Goal: Task Accomplishment & Management: Use online tool/utility

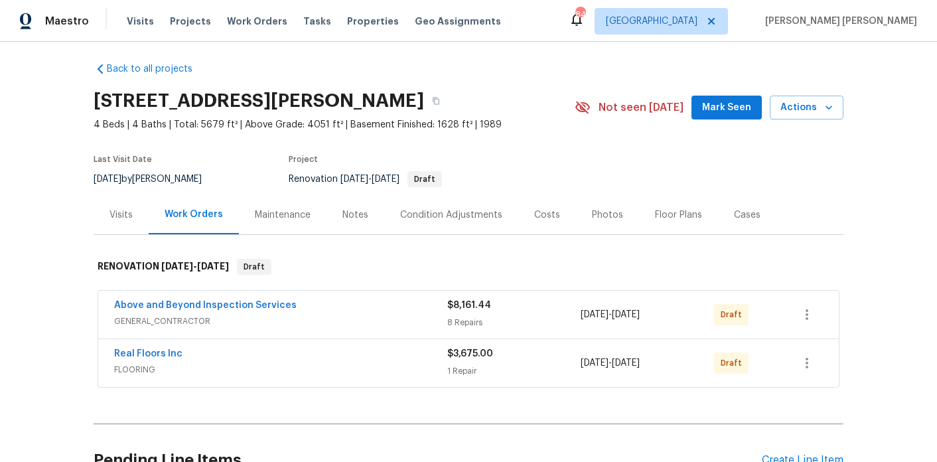
scroll to position [7, 0]
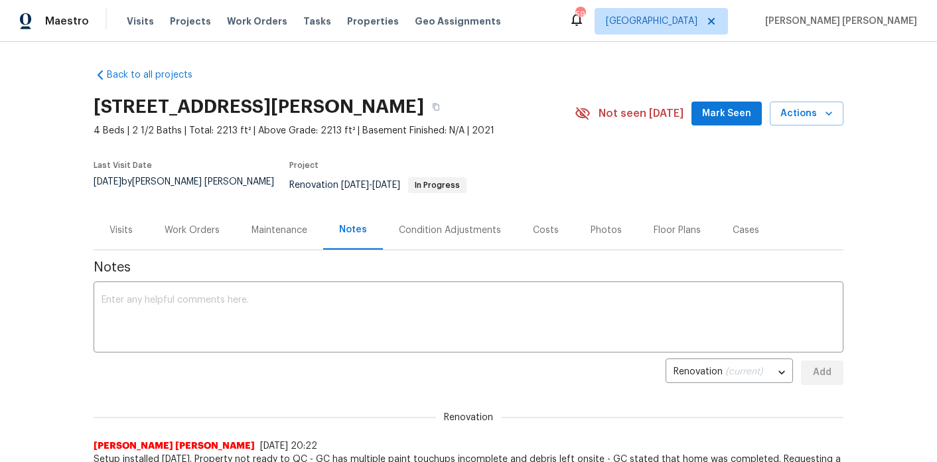
click at [203, 224] on div "Work Orders" at bounding box center [192, 230] width 55 height 13
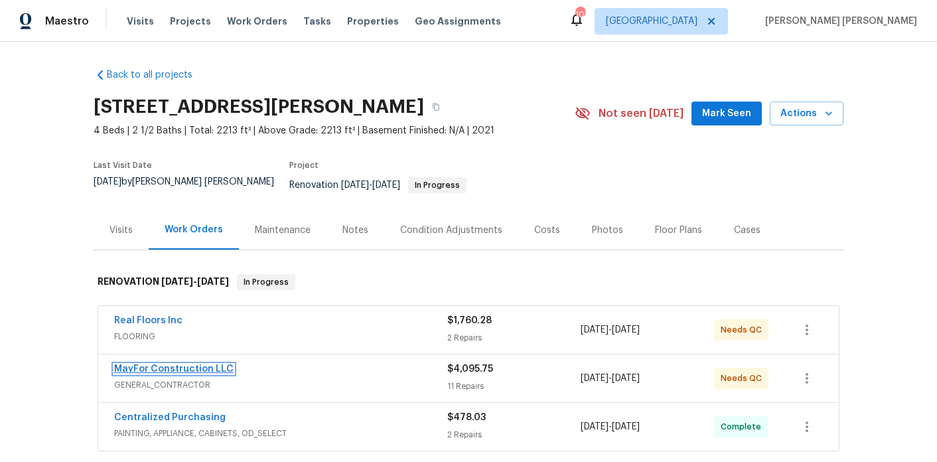
click at [203, 364] on link "MayFor Construction LLC" at bounding box center [173, 368] width 119 height 9
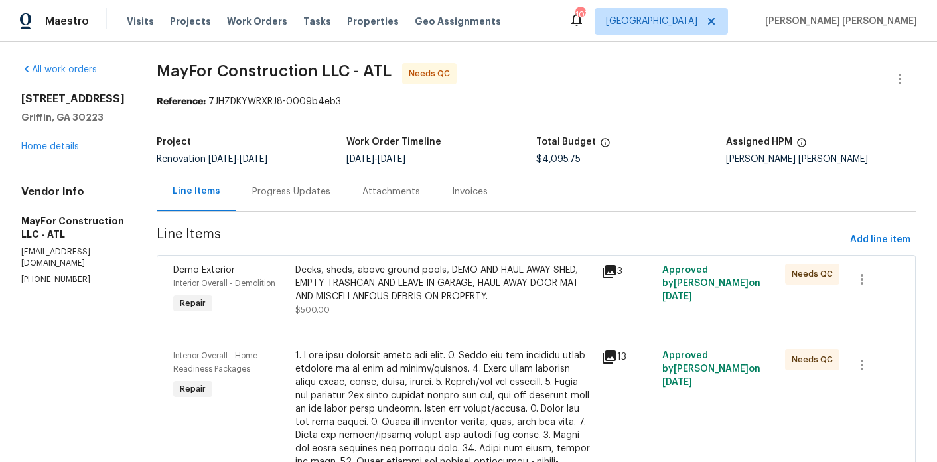
click at [305, 196] on div "Progress Updates" at bounding box center [291, 191] width 78 height 13
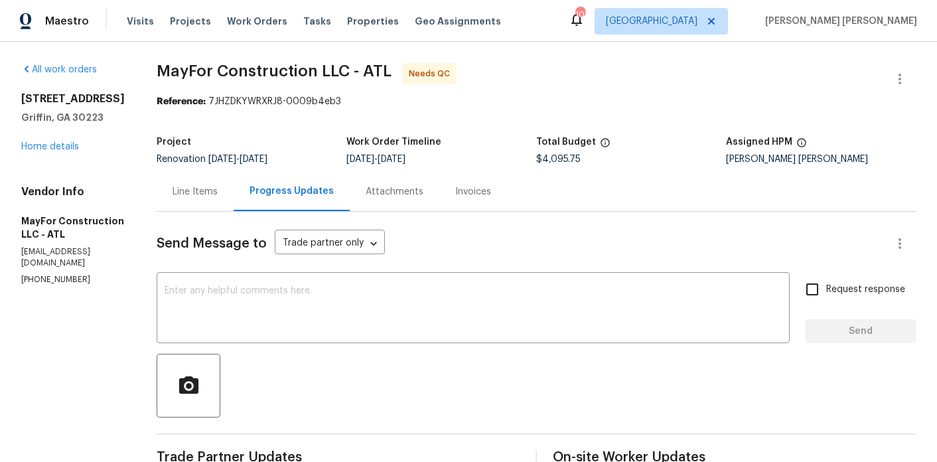
drag, startPoint x: 589, startPoint y: 163, endPoint x: 543, endPoint y: 160, distance: 45.2
click at [543, 160] on div "Project Renovation 9/23/2025 - 9/30/2025 Work Order Timeline 9/23/2025 - 9/30/2…" at bounding box center [536, 150] width 759 height 42
click at [536, 160] on div "9/23/2025 - 9/30/2025" at bounding box center [441, 159] width 190 height 9
drag, startPoint x: 591, startPoint y: 159, endPoint x: 547, endPoint y: 160, distance: 44.5
click at [547, 160] on div "$4,095.75" at bounding box center [631, 159] width 190 height 9
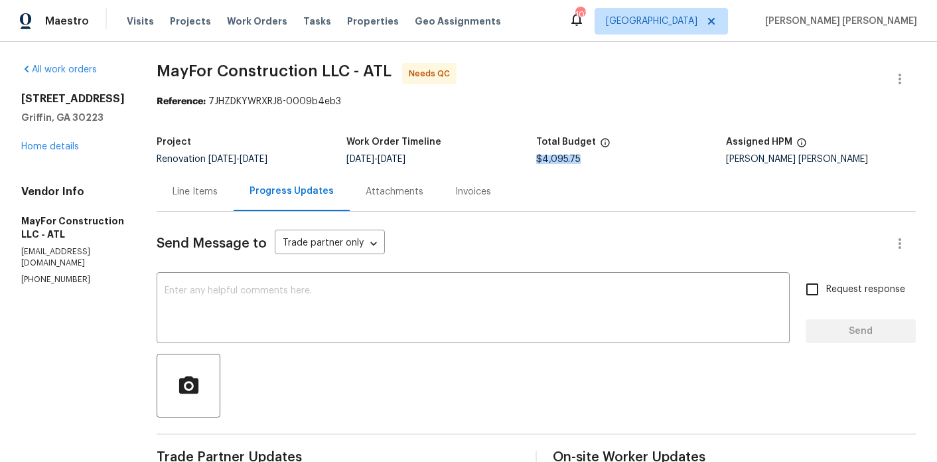
copy span "$4,095.75"
click at [431, 285] on div "x ​" at bounding box center [473, 309] width 633 height 68
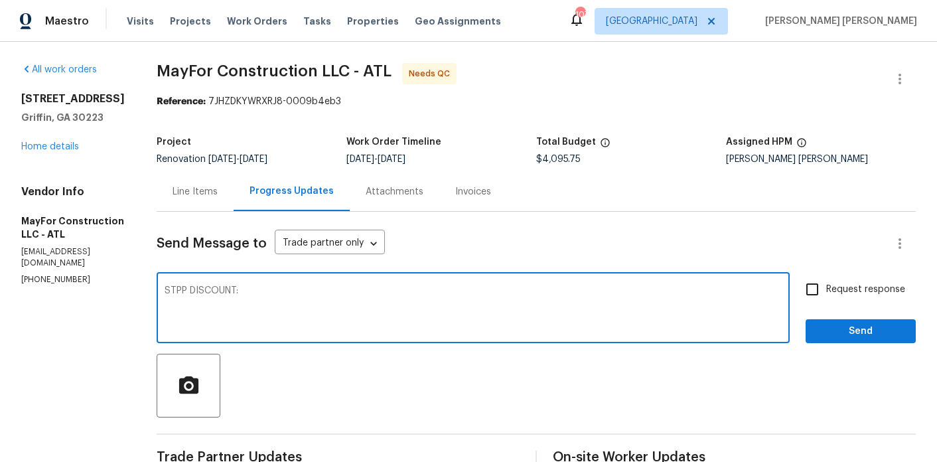
paste textarea "$4,095.75"
drag, startPoint x: 457, startPoint y: 297, endPoint x: 166, endPoint y: 287, distance: 291.5
click at [166, 287] on div "All work orders 101 Lexington Place Dr Griffin, GA 30223 Home details Vendor In…" at bounding box center [468, 359] width 937 height 634
type textarea "STPP DISCOUNT: $4,095.75 x 0.05 = $204.79"
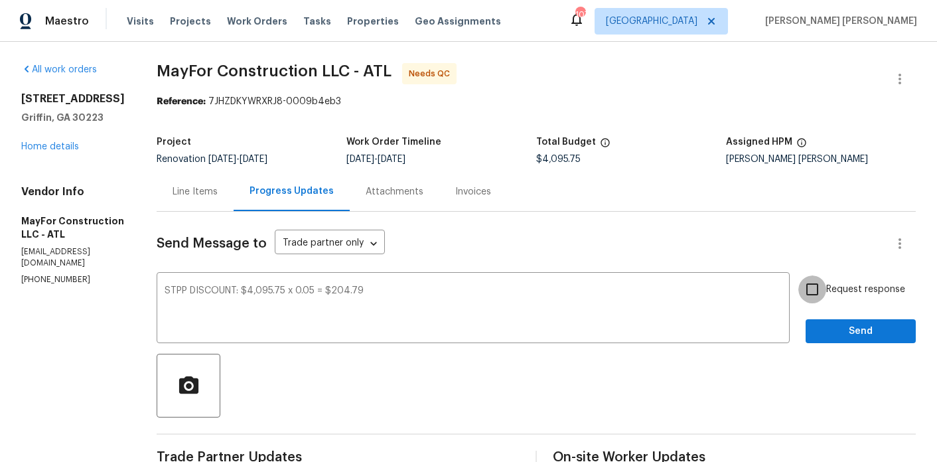
click at [812, 294] on input "Request response" at bounding box center [812, 289] width 28 height 28
checkbox input "true"
click at [843, 330] on span "Send" at bounding box center [860, 331] width 89 height 17
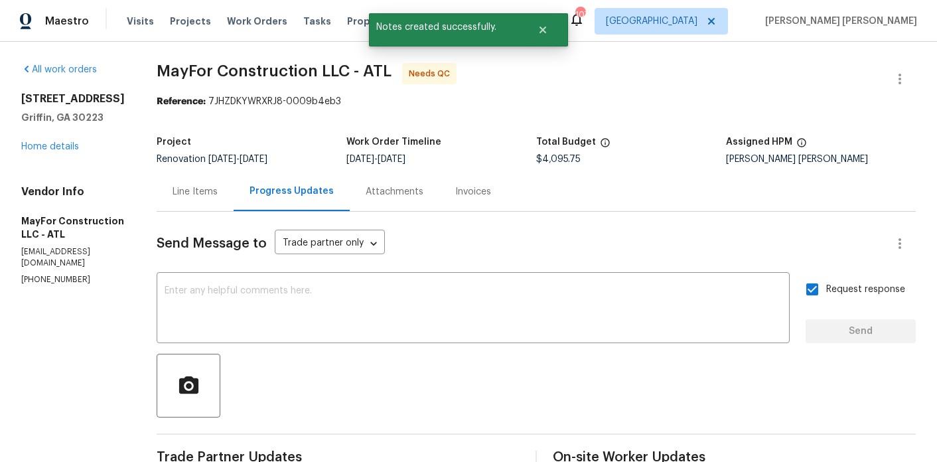
click at [218, 196] on div "Line Items" at bounding box center [195, 191] width 45 height 13
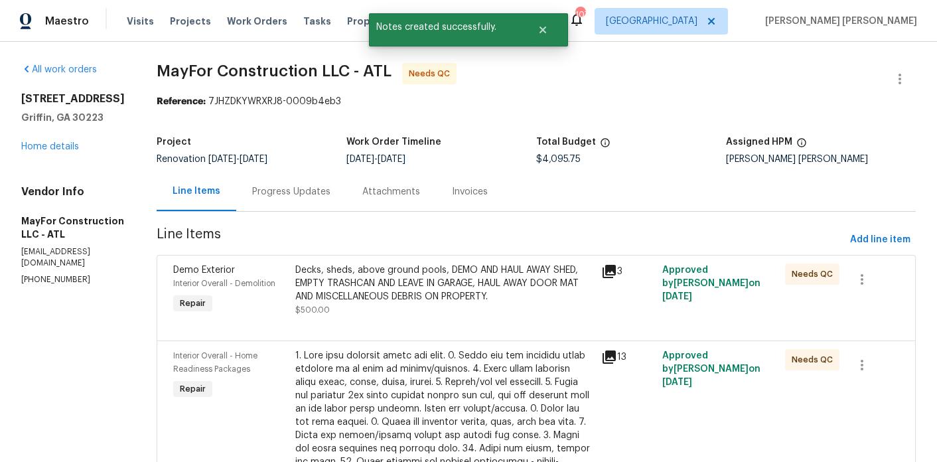
scroll to position [766, 0]
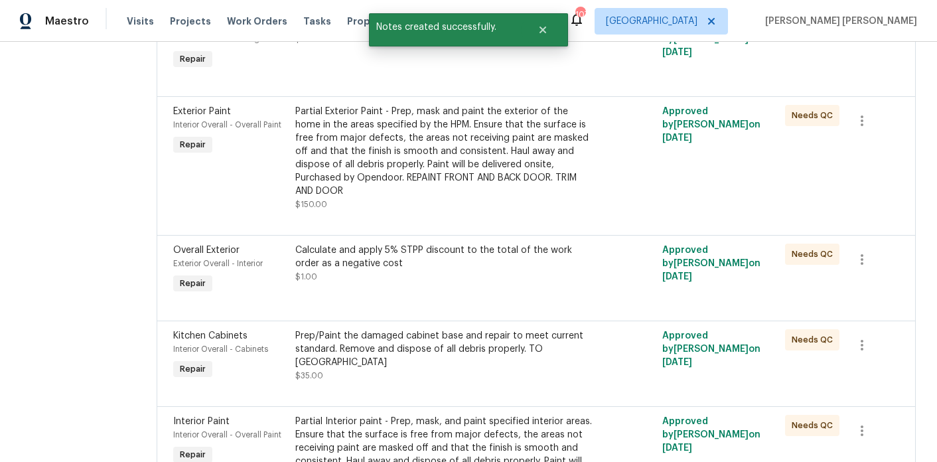
click at [344, 253] on div "Calculate and apply 5% STPP discount to the total of the work order as a negati…" at bounding box center [444, 257] width 298 height 27
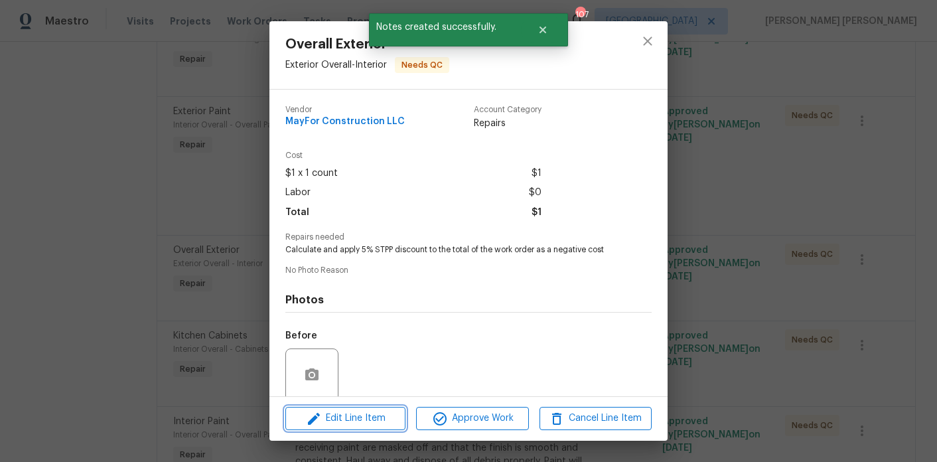
click at [363, 415] on span "Edit Line Item" at bounding box center [345, 418] width 112 height 17
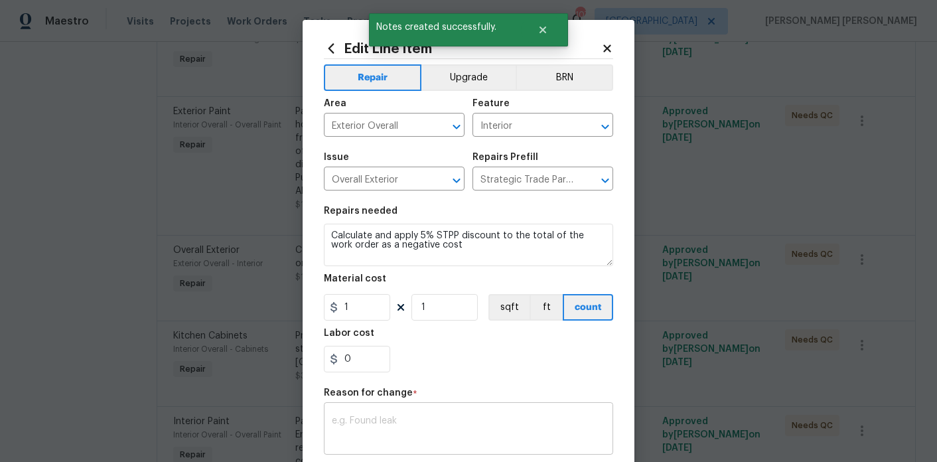
click at [407, 428] on textarea at bounding box center [468, 430] width 273 height 28
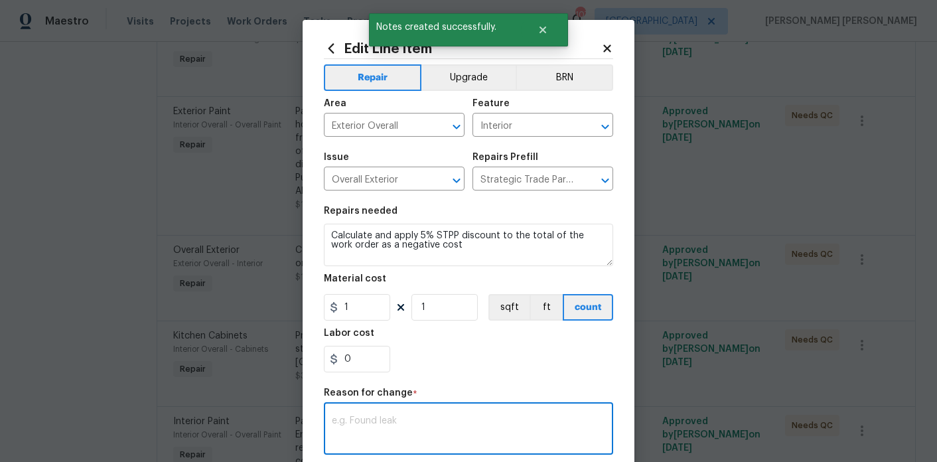
paste textarea "STPP DISCOUNT: $4,095.75 x 0.05 = $204.79"
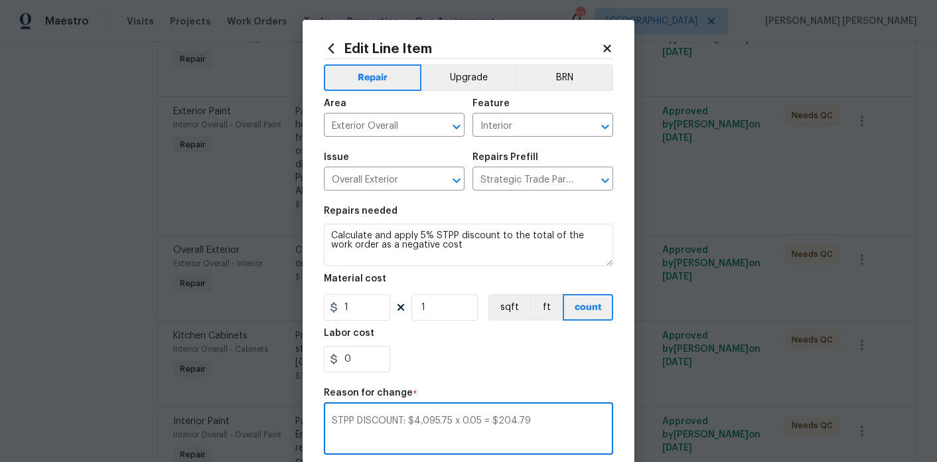
type textarea "STPP DISCOUNT: $4,095.75 x 0.05 = $204.79"
click at [373, 313] on input "1" at bounding box center [357, 307] width 66 height 27
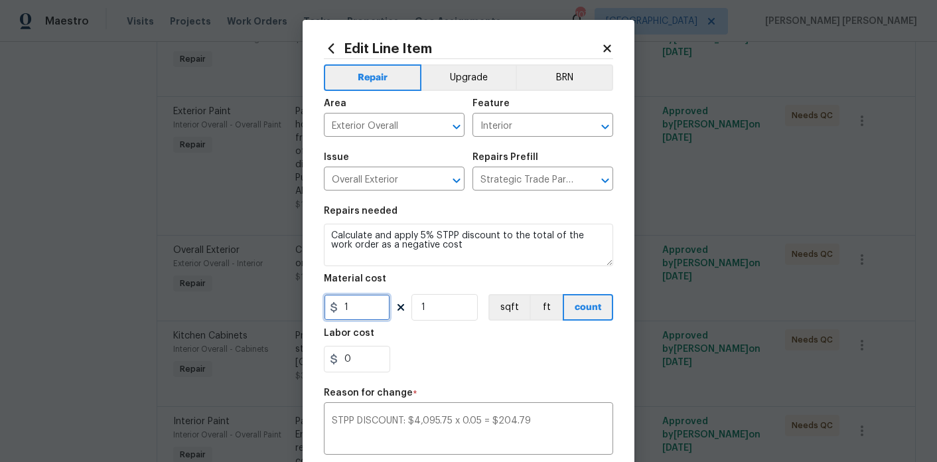
click at [373, 313] on input "1" at bounding box center [357, 307] width 66 height 27
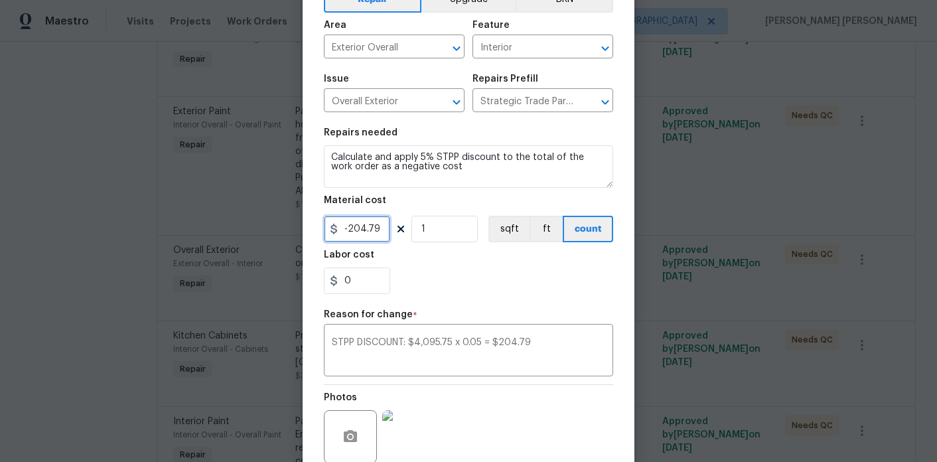
scroll to position [192, 0]
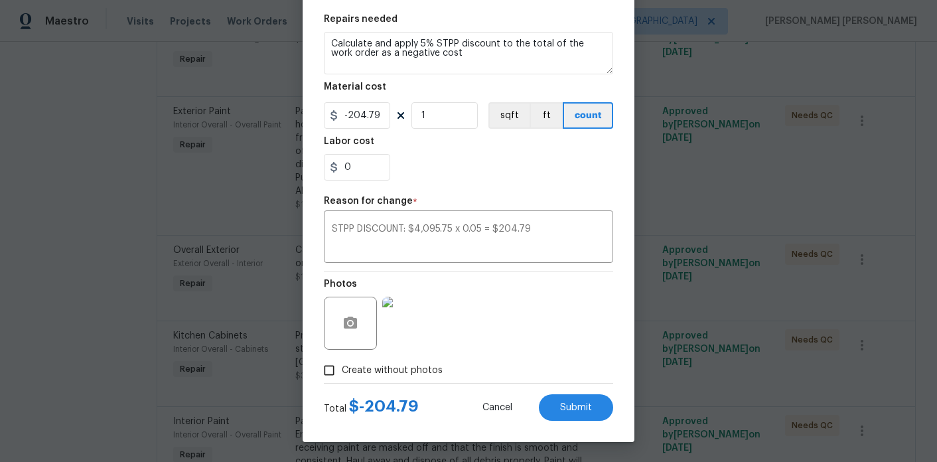
click at [543, 356] on div "Photos" at bounding box center [468, 314] width 289 height 86
click at [547, 407] on button "Submit" at bounding box center [576, 407] width 74 height 27
type input "1"
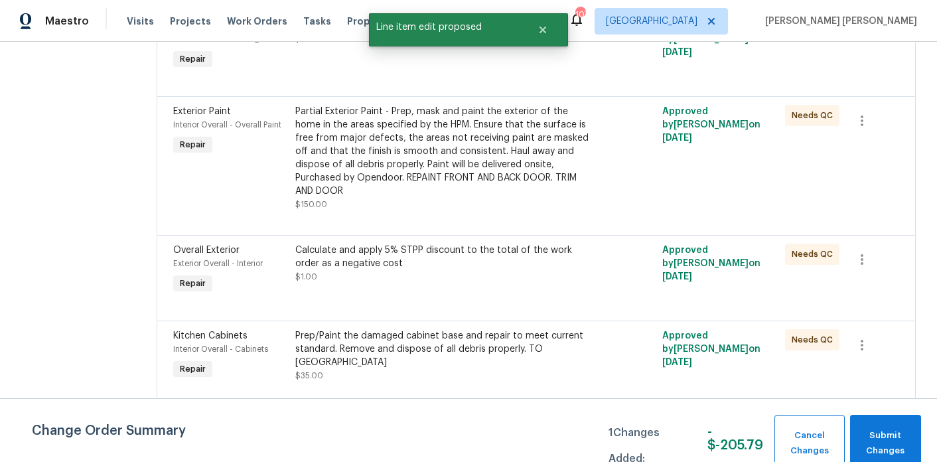
scroll to position [0, 0]
click at [896, 440] on span "Submit Changes" at bounding box center [886, 443] width 58 height 31
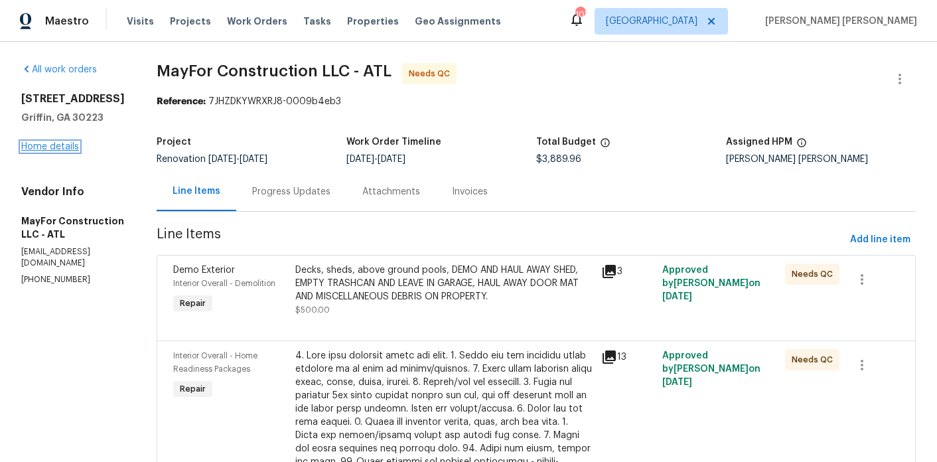
click at [43, 143] on link "Home details" at bounding box center [50, 146] width 58 height 9
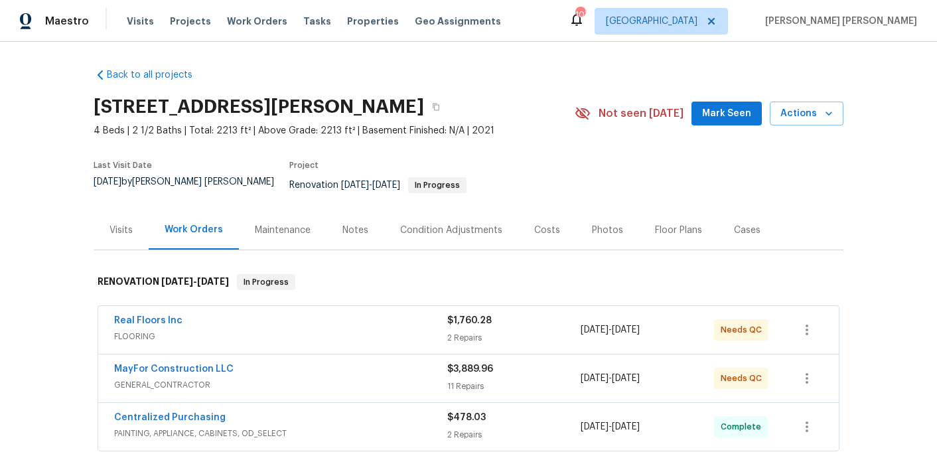
click at [347, 238] on div "Notes" at bounding box center [355, 229] width 58 height 39
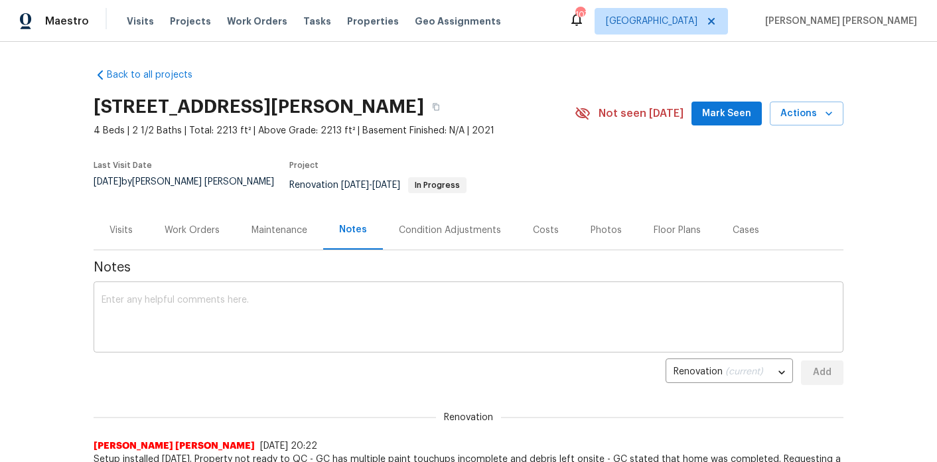
click at [312, 334] on div "x ​" at bounding box center [469, 319] width 750 height 68
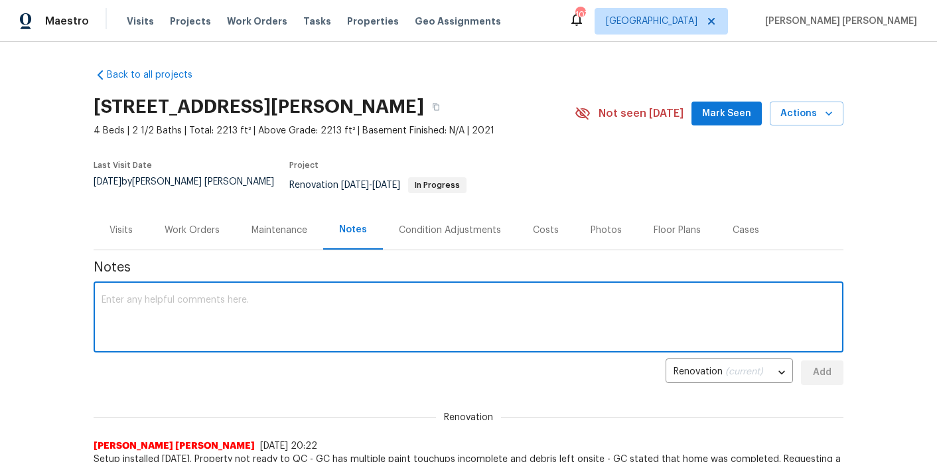
paste textarea "STPP DISCOUNT: $4,095.75 x 0.05 = $204.79"
type textarea "STPP DISCOUNT: $4,095.75 x 0.05 = $204.79"
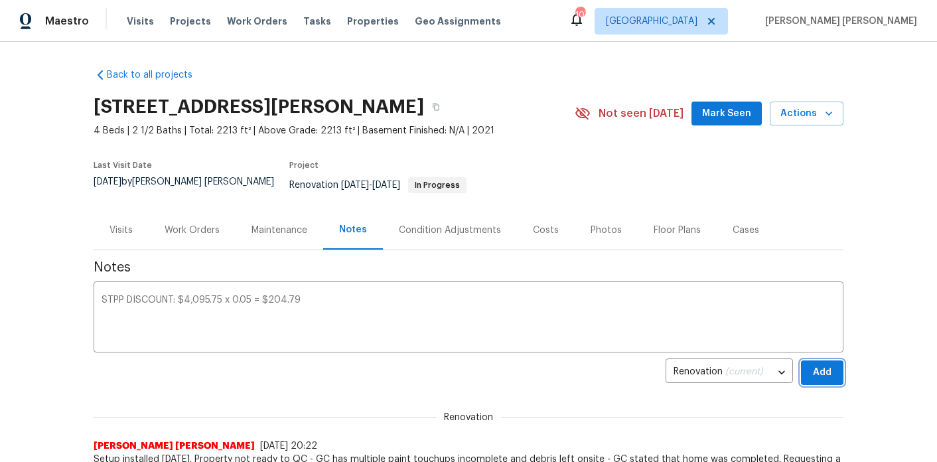
click at [832, 364] on span "Add" at bounding box center [822, 372] width 21 height 17
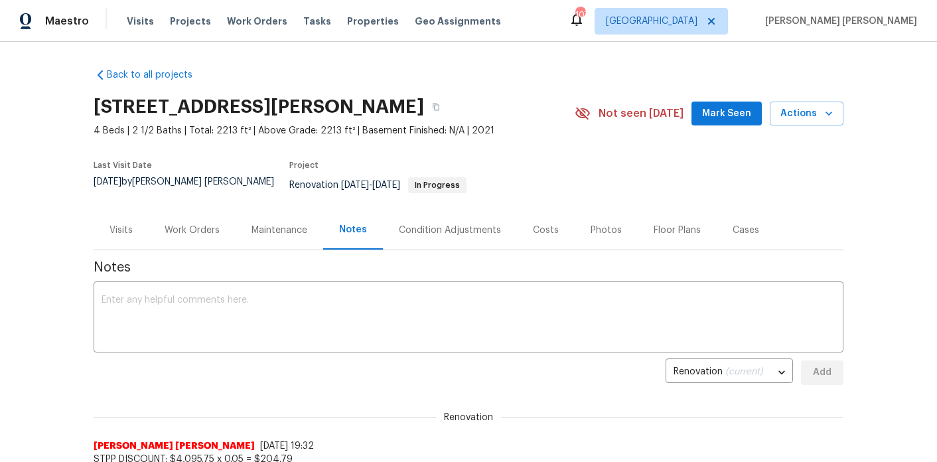
click at [217, 224] on div "Work Orders" at bounding box center [192, 230] width 55 height 13
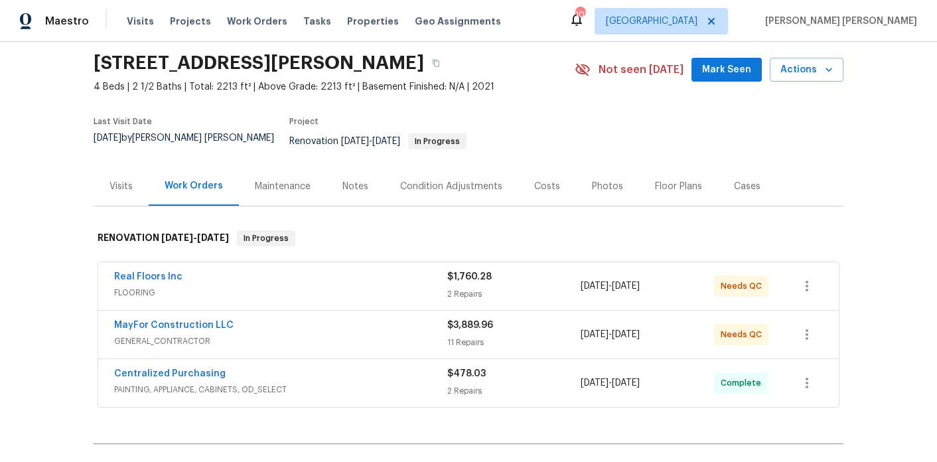
scroll to position [131, 0]
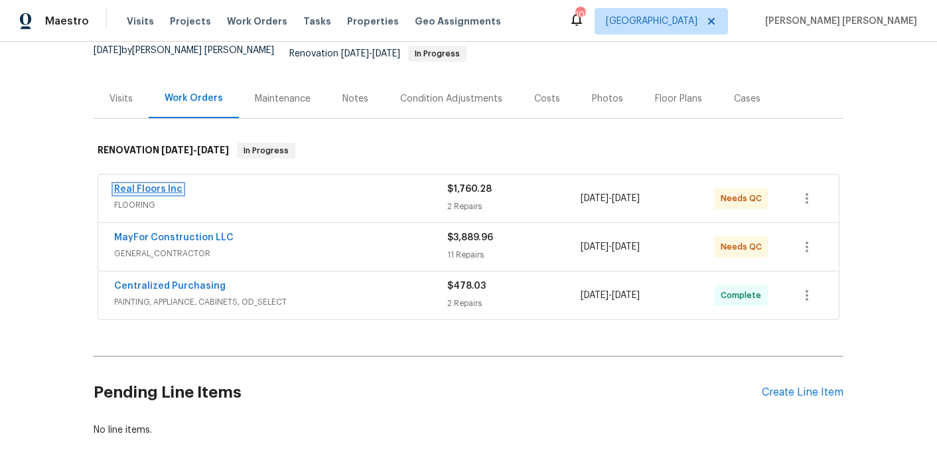
click at [159, 184] on link "Real Floors Inc" at bounding box center [148, 188] width 68 height 9
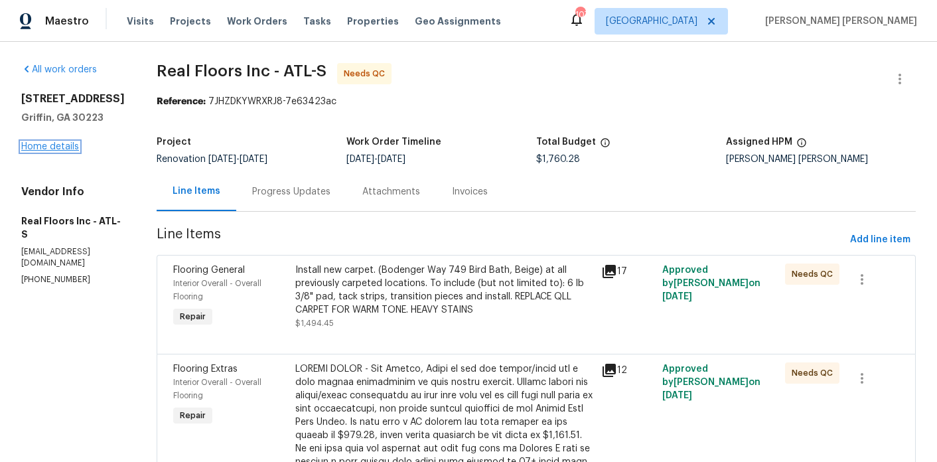
click at [50, 151] on link "Home details" at bounding box center [50, 146] width 58 height 9
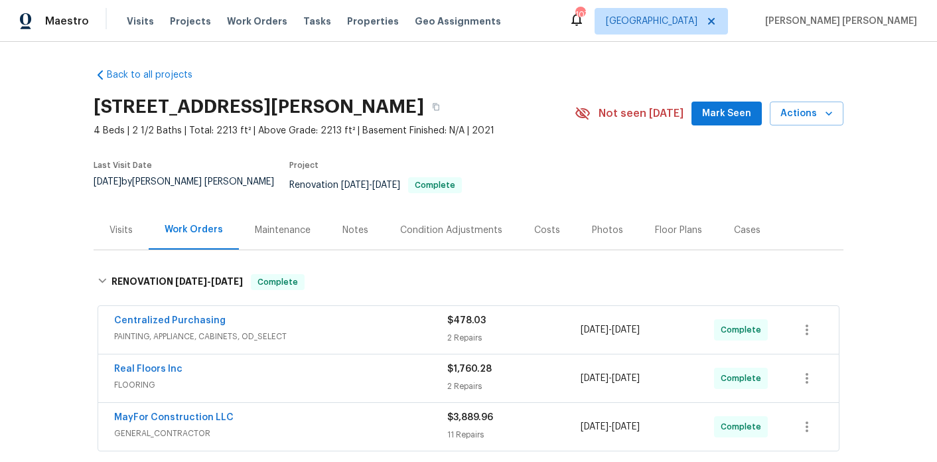
click at [360, 231] on div "Notes" at bounding box center [355, 229] width 58 height 39
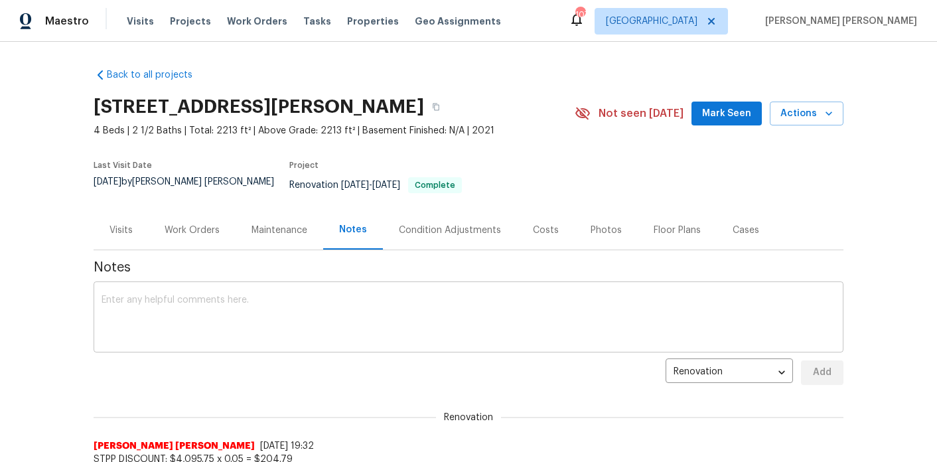
click at [296, 295] on textarea at bounding box center [469, 318] width 734 height 46
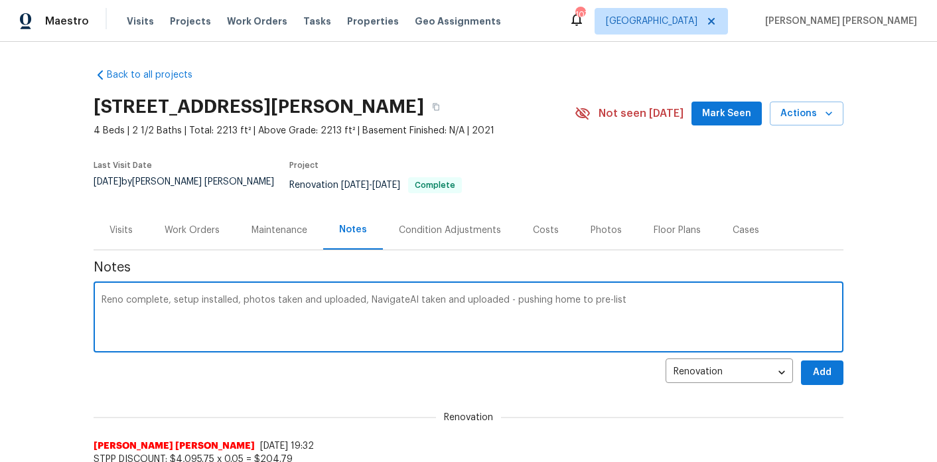
type textarea "Reno complete, setup installed, photos taken and uploaded, NavigateAI taken and…"
click at [825, 364] on span "Add" at bounding box center [822, 372] width 21 height 17
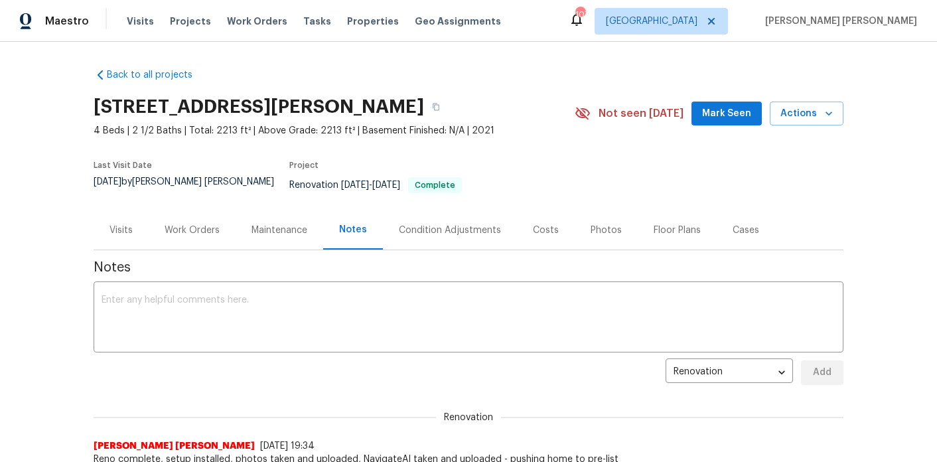
click at [190, 224] on div "Work Orders" at bounding box center [192, 230] width 55 height 13
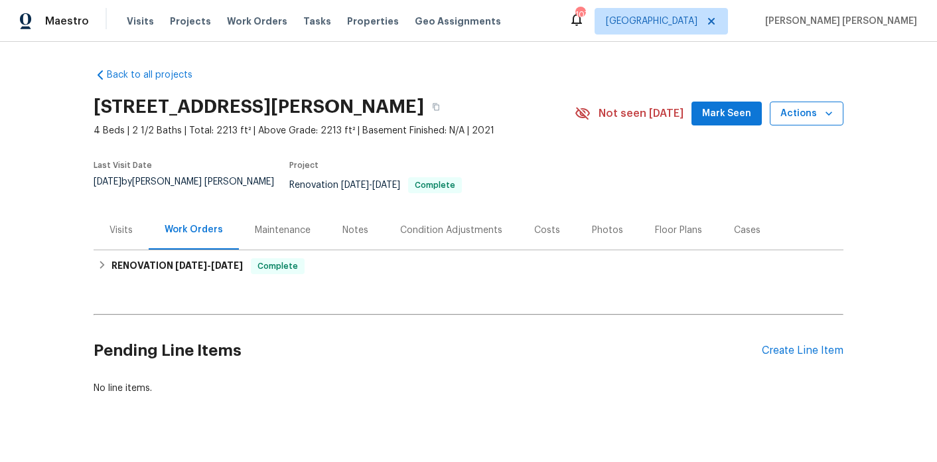
click at [814, 104] on button "Actions" at bounding box center [807, 114] width 74 height 25
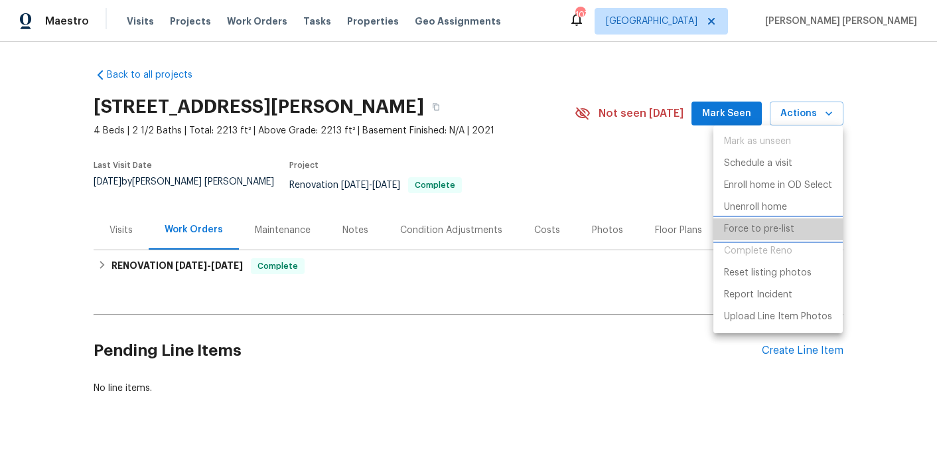
click at [792, 227] on p "Force to pre-list" at bounding box center [759, 229] width 70 height 14
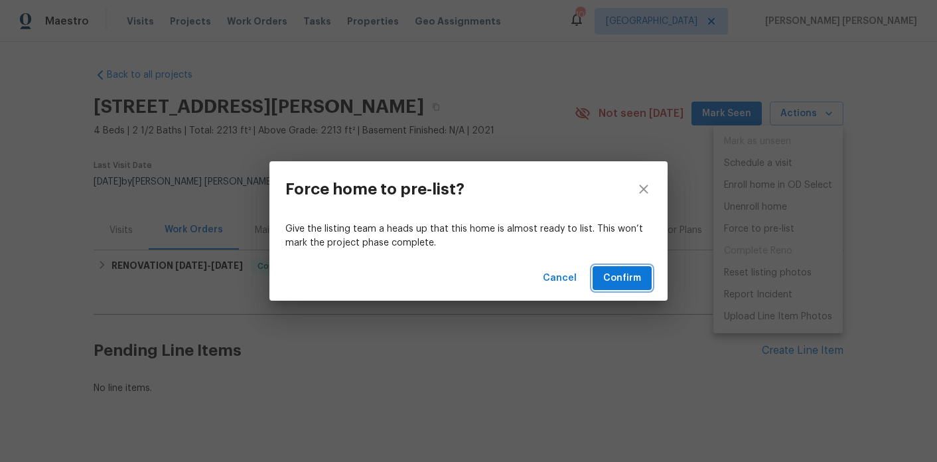
click at [637, 278] on span "Confirm" at bounding box center [622, 278] width 38 height 17
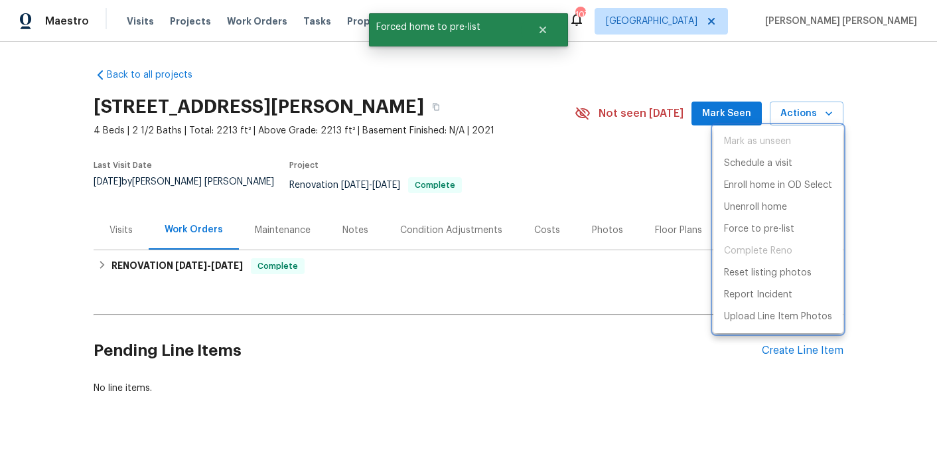
click at [737, 114] on div at bounding box center [468, 231] width 937 height 462
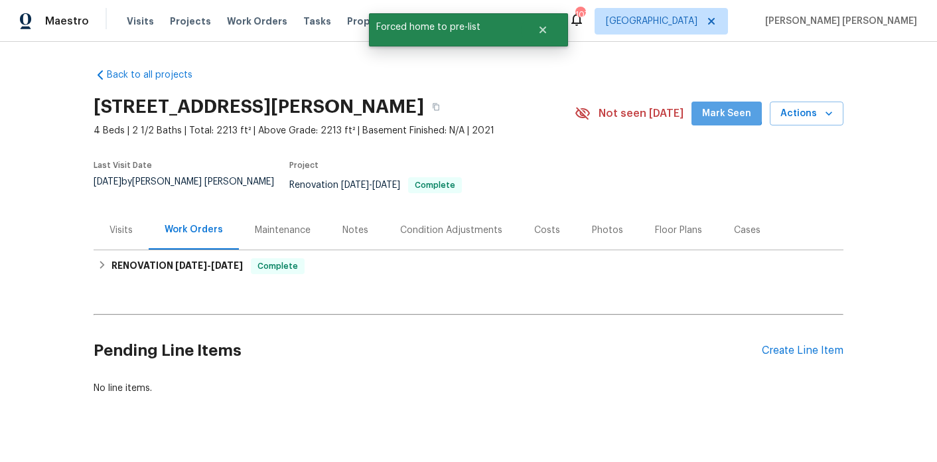
click at [721, 107] on span "Mark Seen" at bounding box center [726, 114] width 49 height 17
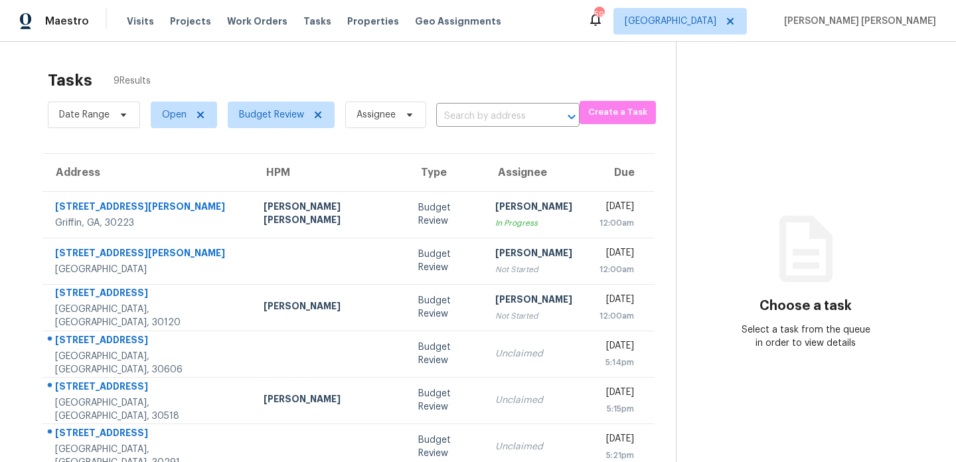
scroll to position [111, 0]
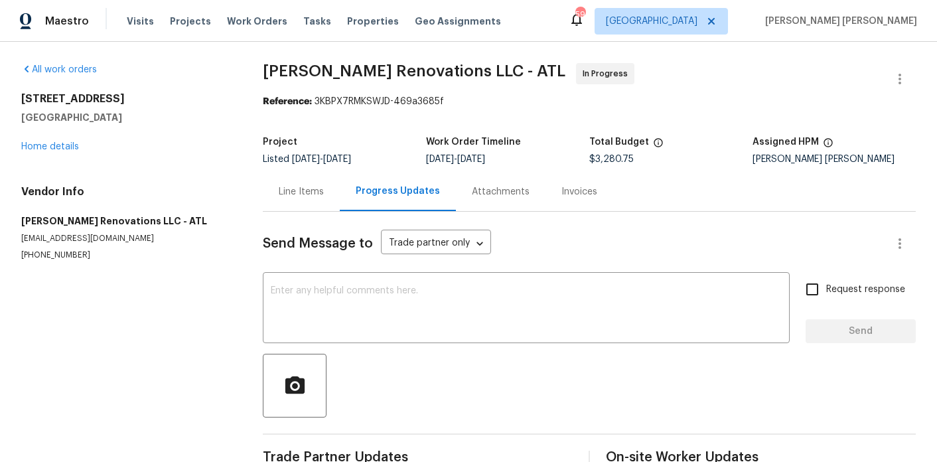
scroll to position [31, 0]
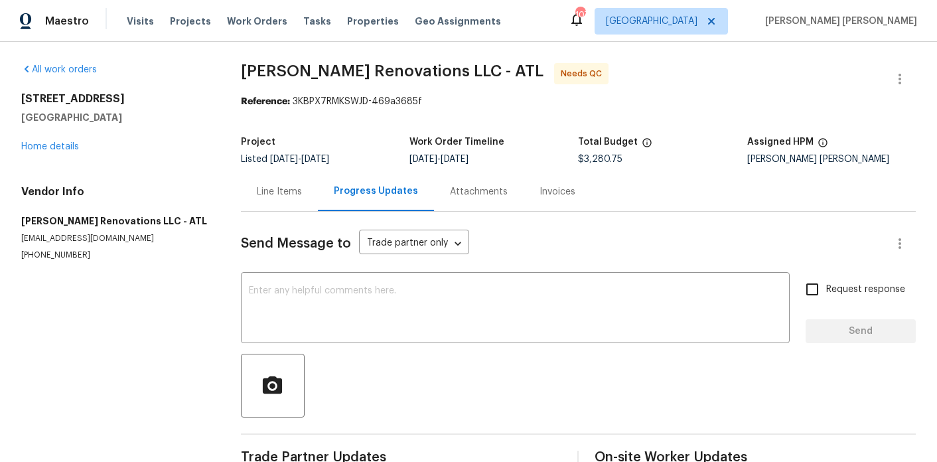
scroll to position [96, 0]
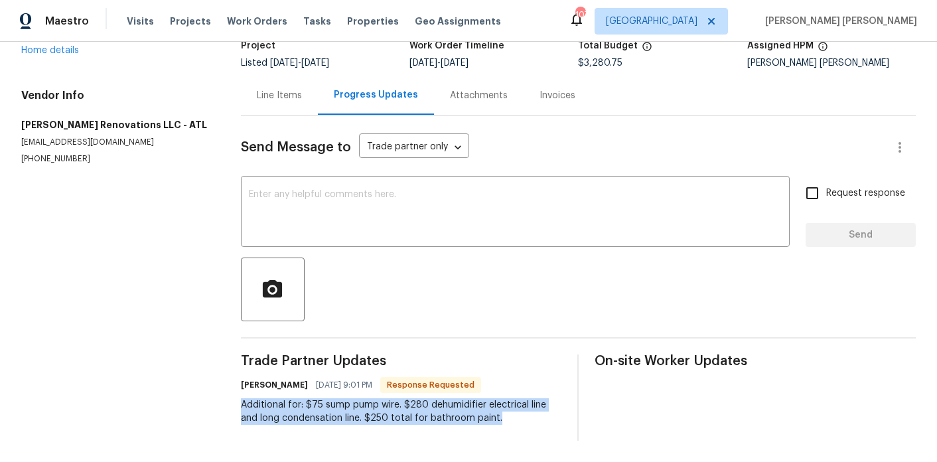
drag, startPoint x: 500, startPoint y: 421, endPoint x: 236, endPoint y: 399, distance: 264.3
click at [236, 399] on div "All work orders 170 Pinehurst Dr Stockbridge, GA 30281 Home details Vendor Info…" at bounding box center [468, 204] width 937 height 516
copy div "Additional for: $75 sump pump wire. $280 dehumidifier electrical line and long …"
click at [62, 48] on link "Home details" at bounding box center [50, 50] width 58 height 9
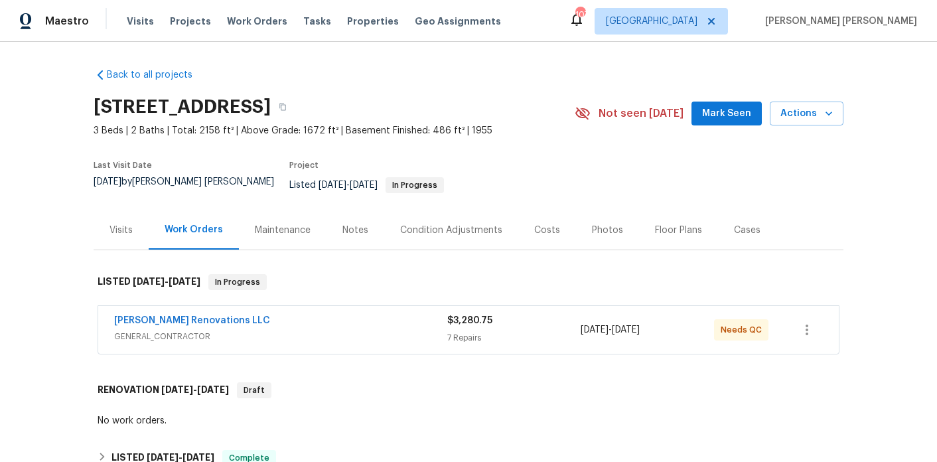
click at [188, 306] on div "Aseem Renovations LLC GENERAL_CONTRACTOR $3,280.75 7 Repairs 9/25/2025 - 10/2/2…" at bounding box center [468, 330] width 741 height 48
click at [182, 316] on link "[PERSON_NAME] Renovations LLC" at bounding box center [192, 320] width 156 height 9
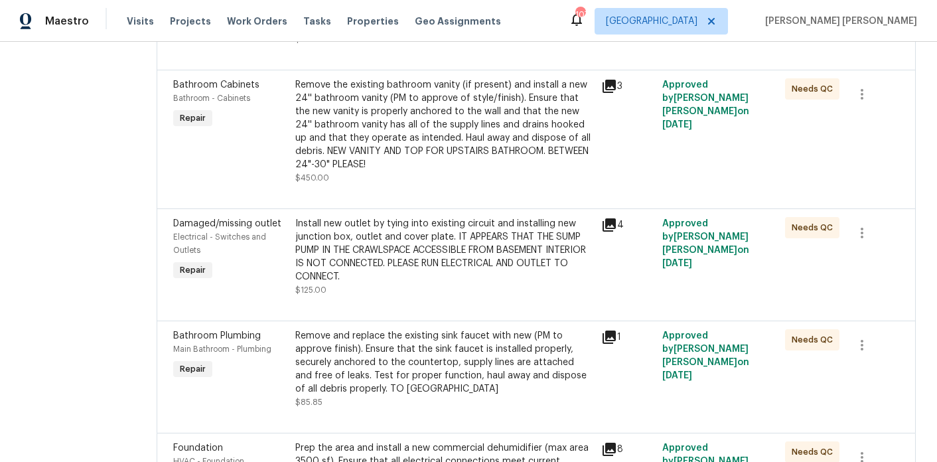
scroll to position [521, 0]
click at [395, 250] on div "Install new outlet by tying into existing circuit and installing new junction b…" at bounding box center [444, 251] width 298 height 66
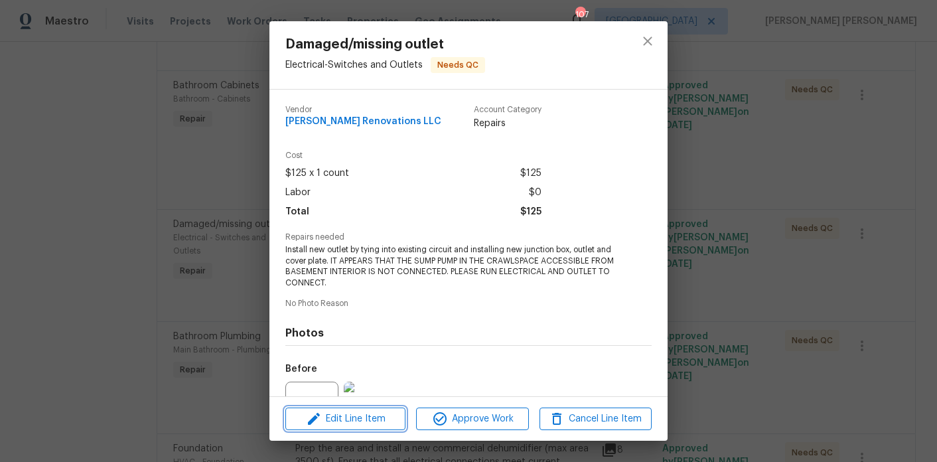
click at [357, 423] on span "Edit Line Item" at bounding box center [345, 419] width 112 height 17
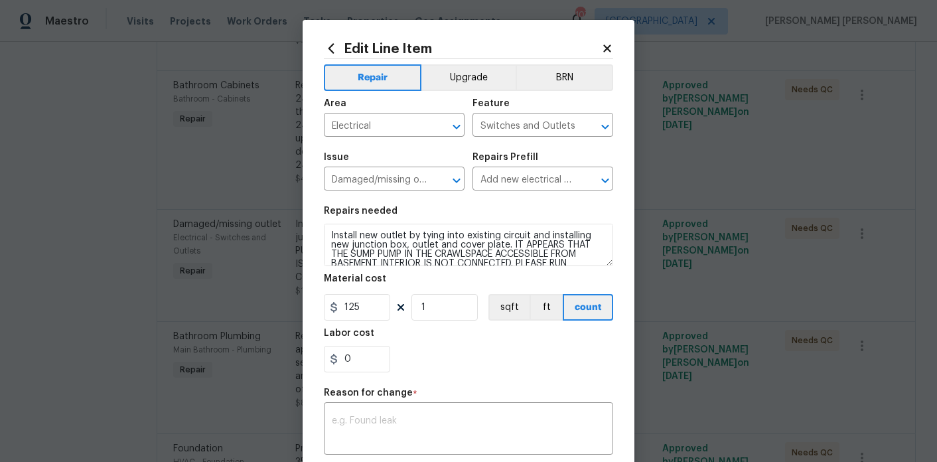
scroll to position [125, 0]
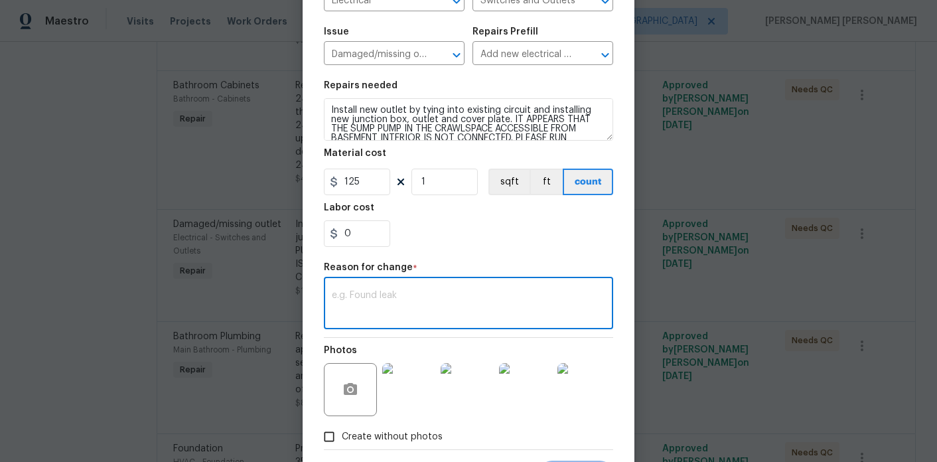
click at [427, 313] on textarea at bounding box center [468, 305] width 273 height 28
paste textarea "Additional for: $75 sump pump wire. $280 dehumidifier electrical line and long …"
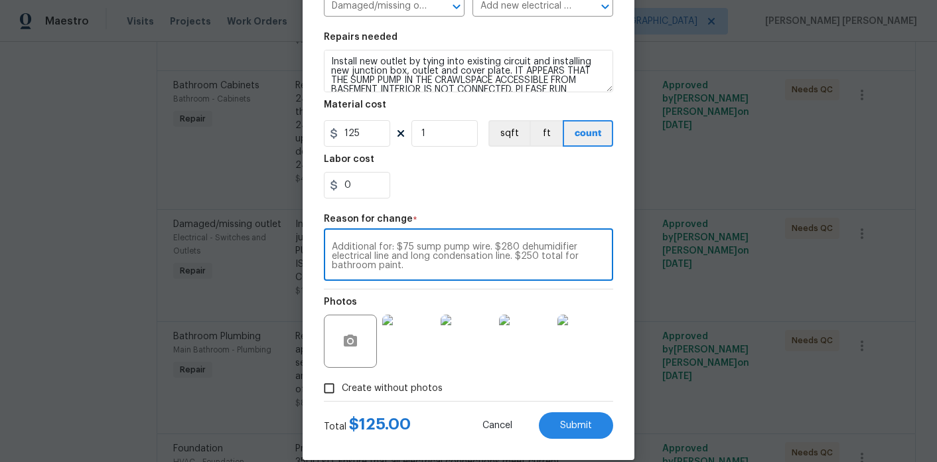
scroll to position [177, 0]
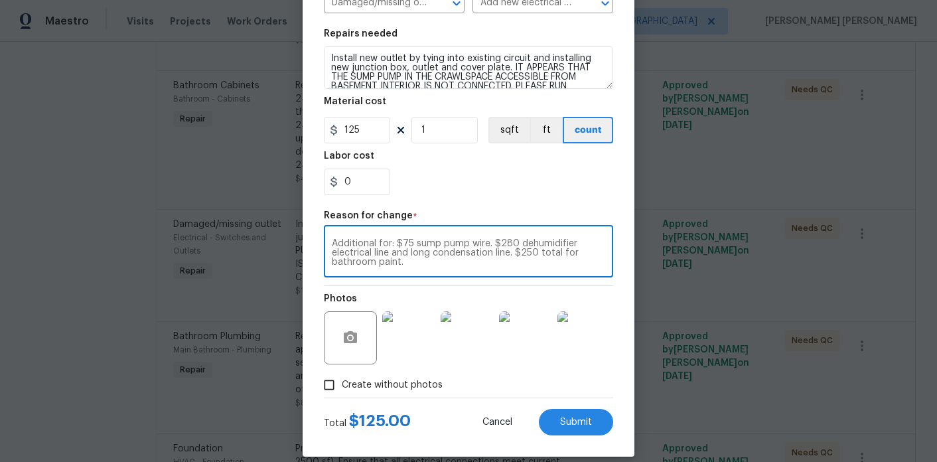
type textarea "Additional for: $75 sump pump wire. $280 dehumidifier electrical line and long …"
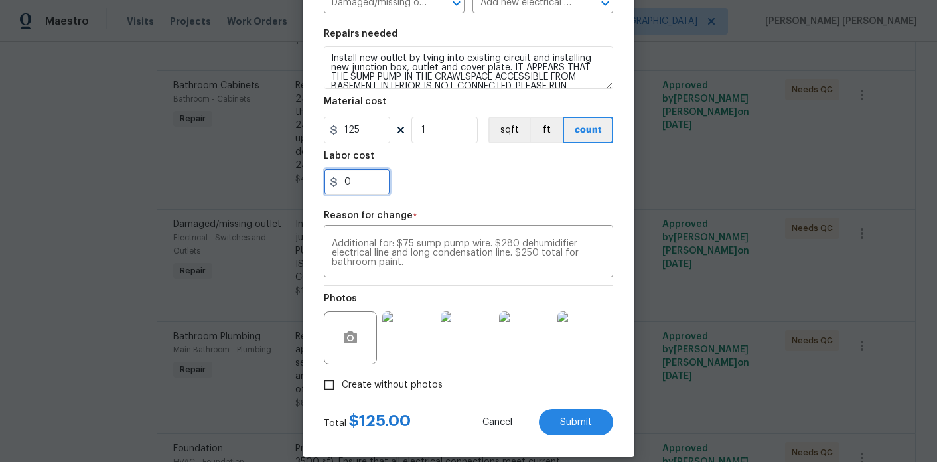
click at [376, 189] on input "0" at bounding box center [357, 182] width 66 height 27
type input "75"
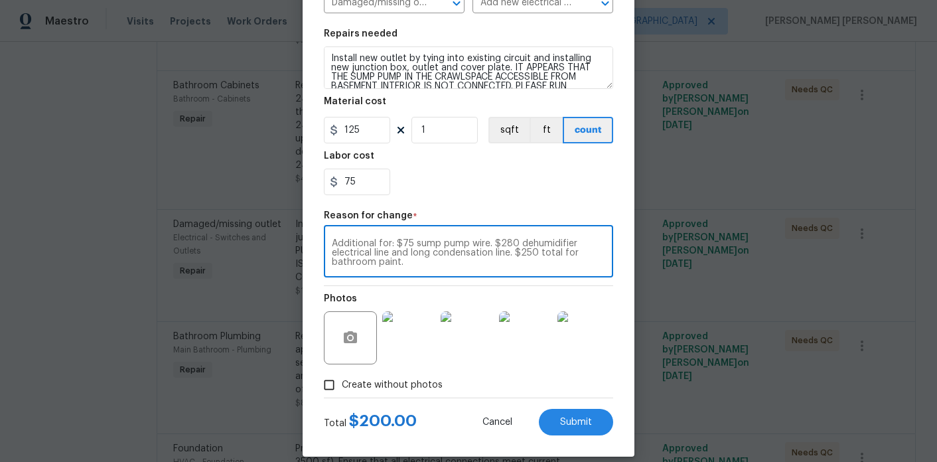
drag, startPoint x: 492, startPoint y: 241, endPoint x: 506, endPoint y: 269, distance: 31.8
click at [506, 269] on div "Additional for: $75 sump pump wire. $280 dehumidifier electrical line and long …" at bounding box center [468, 252] width 289 height 49
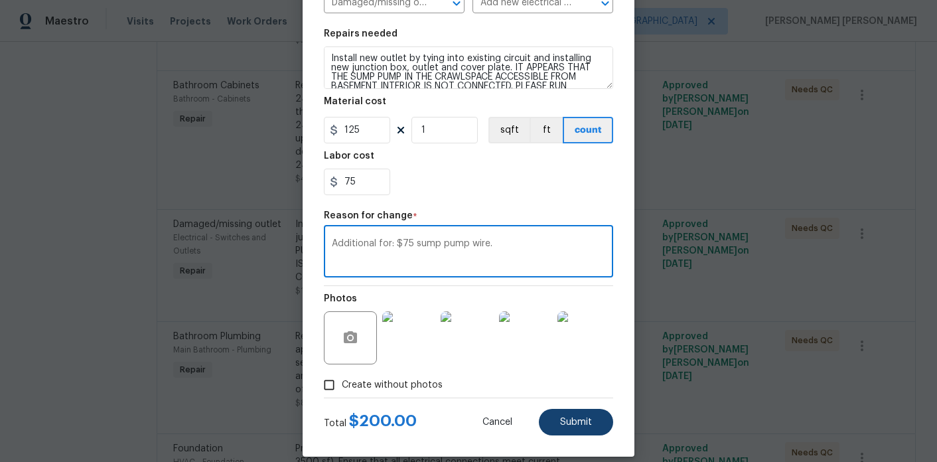
type textarea "Additional for: $75 sump pump wire."
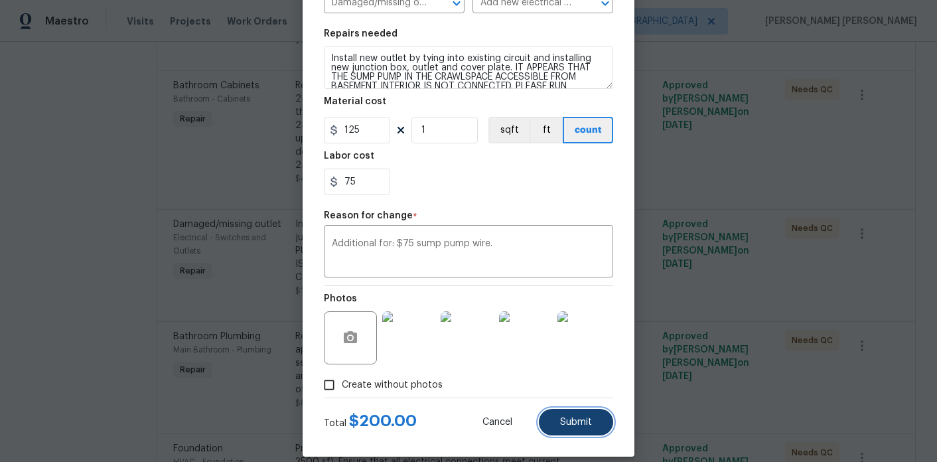
click at [585, 422] on span "Submit" at bounding box center [576, 422] width 32 height 10
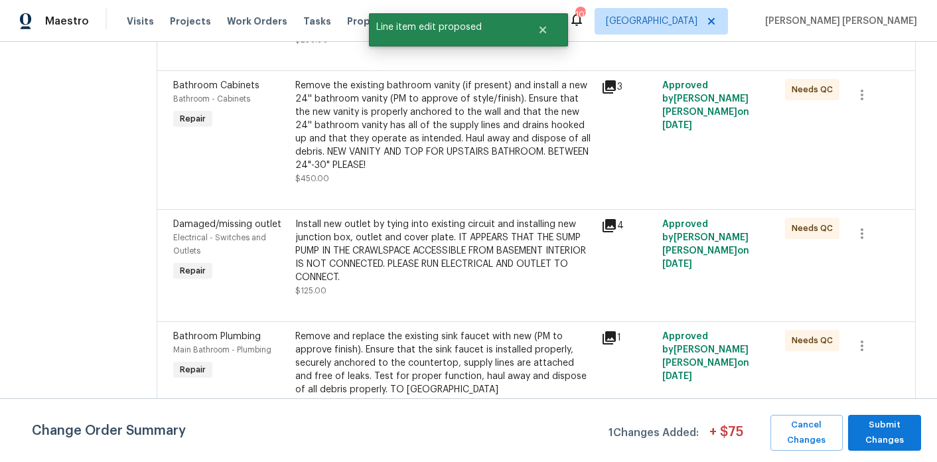
scroll to position [644, 0]
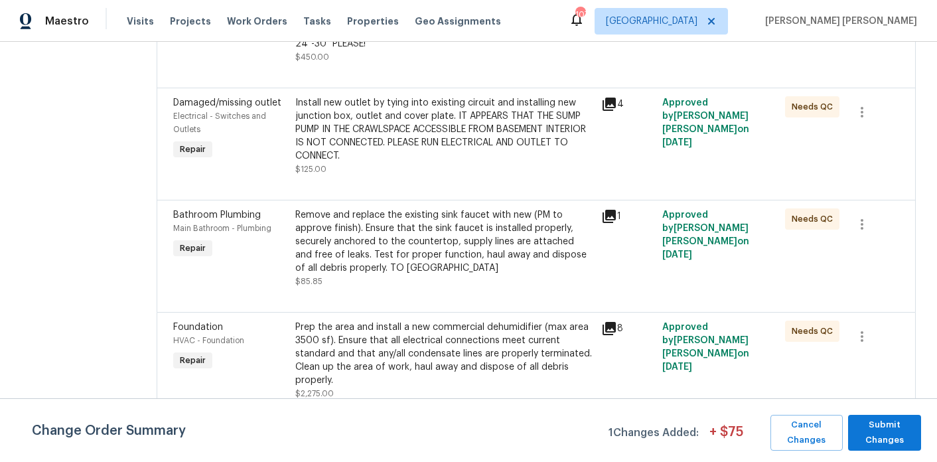
click at [403, 360] on div "Prep the area and install a new commercial dehumidifier (max area 3500 sf). Ens…" at bounding box center [444, 354] width 298 height 66
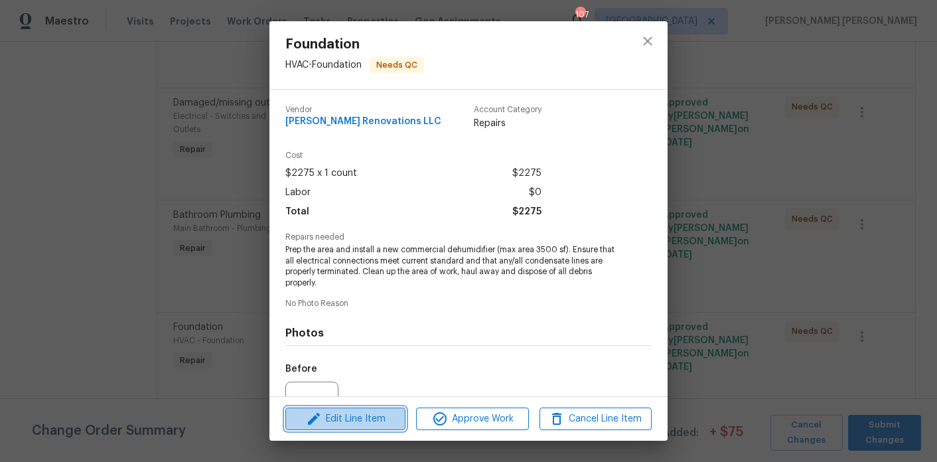
click at [360, 423] on span "Edit Line Item" at bounding box center [345, 419] width 112 height 17
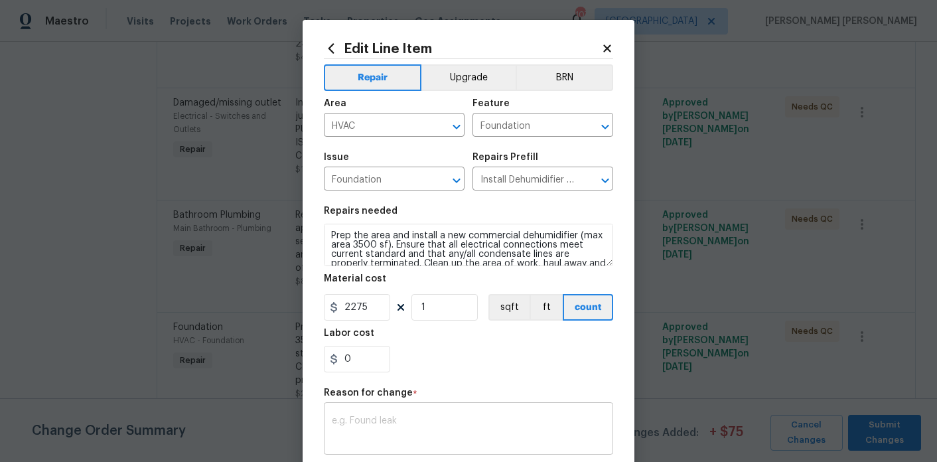
click at [376, 415] on div "x ​" at bounding box center [468, 429] width 289 height 49
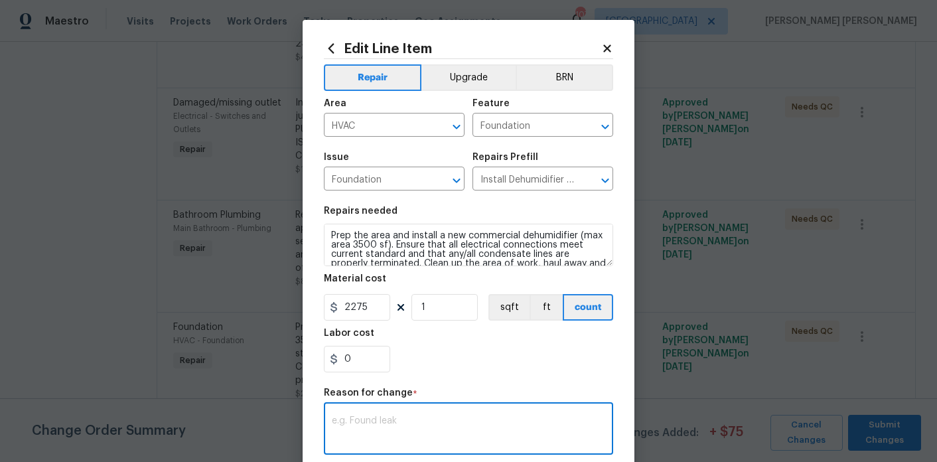
paste textarea "$280 dehumidifier electrical line and long condensation line. $250 total for ba…"
type textarea "$280 dehumidifier electrical line and long condensation line. $250 total for ba…"
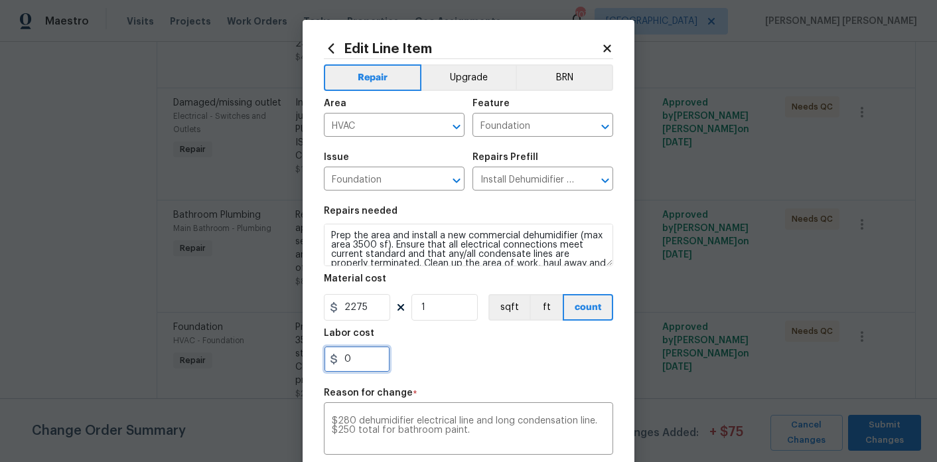
click at [371, 364] on input "0" at bounding box center [357, 359] width 66 height 27
type input "280"
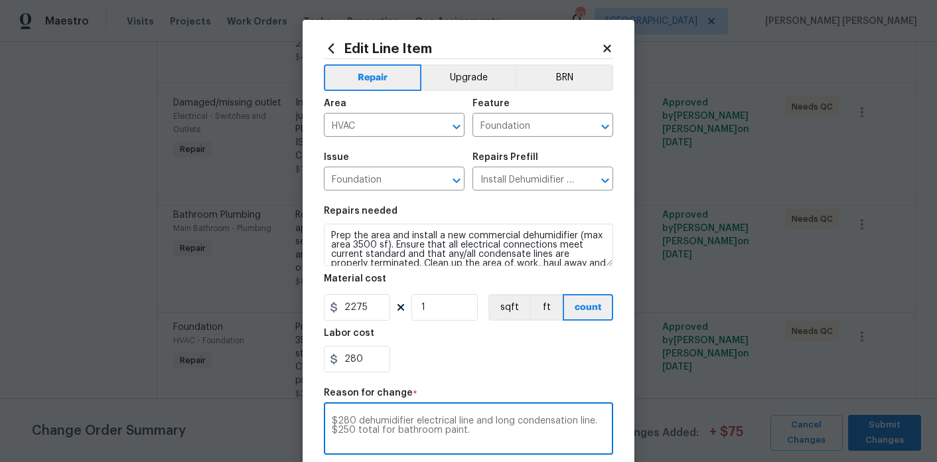
drag, startPoint x: 475, startPoint y: 431, endPoint x: 330, endPoint y: 431, distance: 144.7
click at [330, 431] on div "$280 dehumidifier electrical line and long condensation line. $250 total for ba…" at bounding box center [468, 429] width 289 height 49
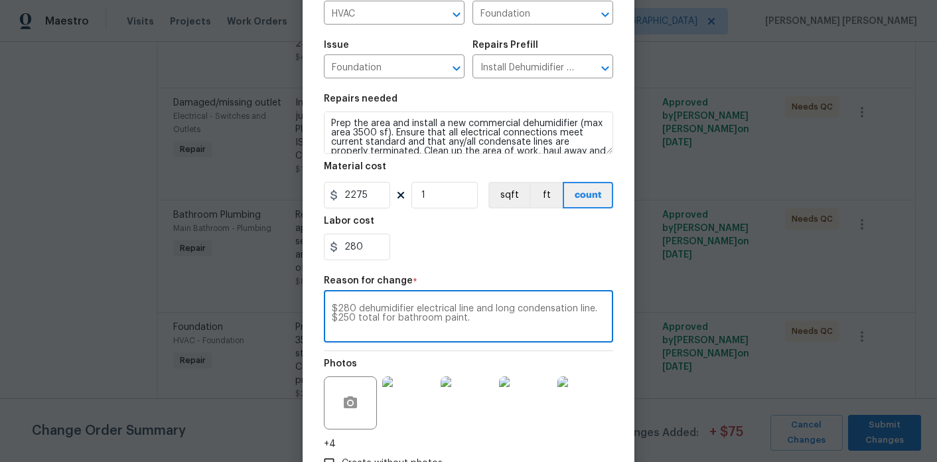
scroll to position [206, 0]
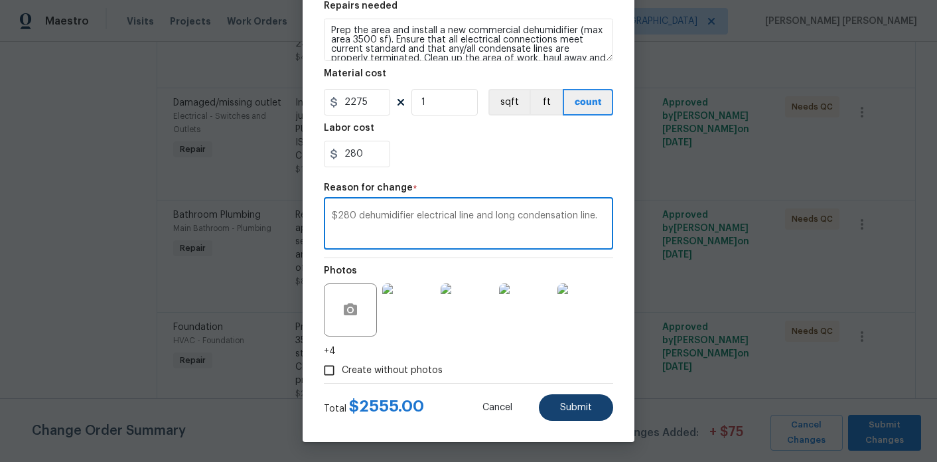
type textarea "$280 dehumidifier electrical line and long condensation line."
click at [579, 413] on button "Submit" at bounding box center [576, 407] width 74 height 27
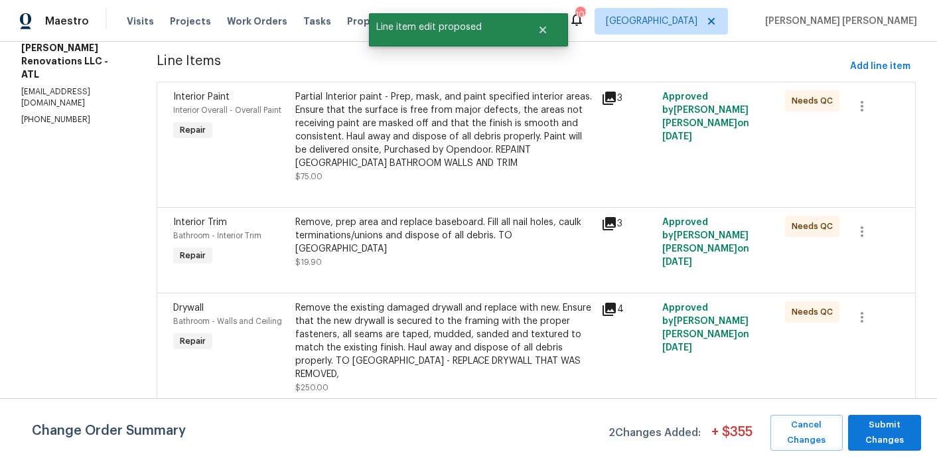
scroll to position [171, 0]
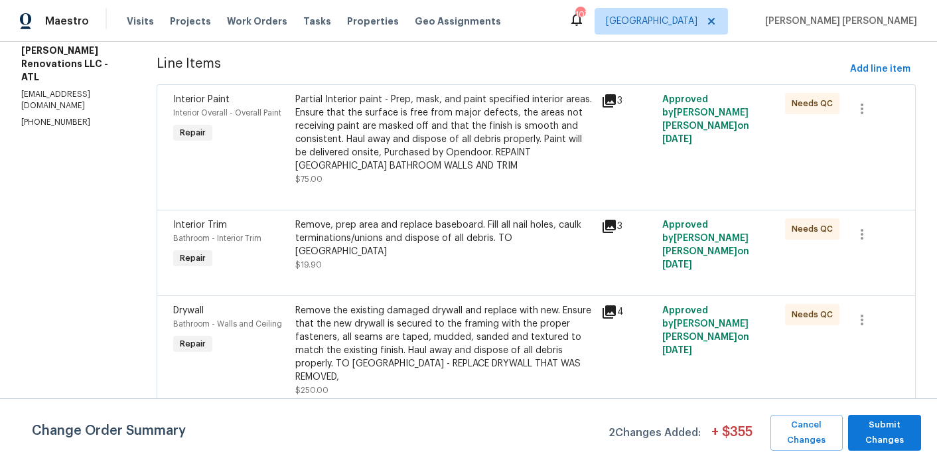
click at [412, 134] on div "Partial Interior paint - Prep, mask, and paint specified interior areas. Ensure…" at bounding box center [444, 133] width 298 height 80
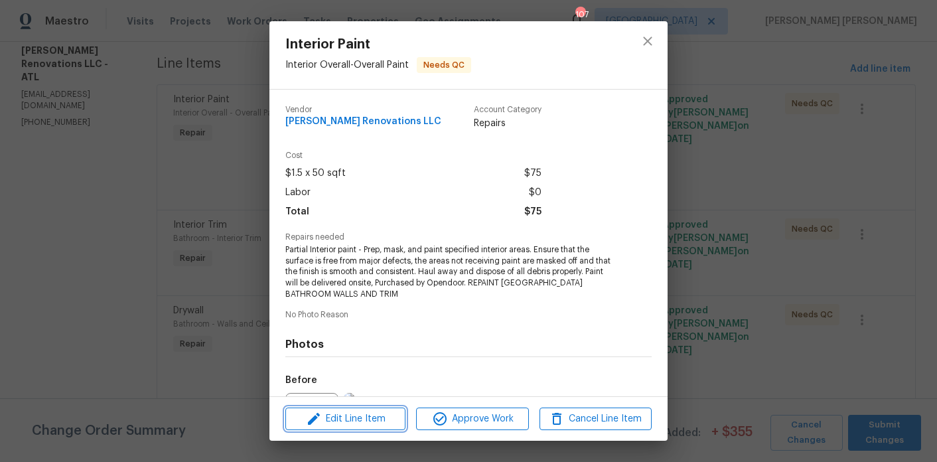
click at [361, 417] on span "Edit Line Item" at bounding box center [345, 419] width 112 height 17
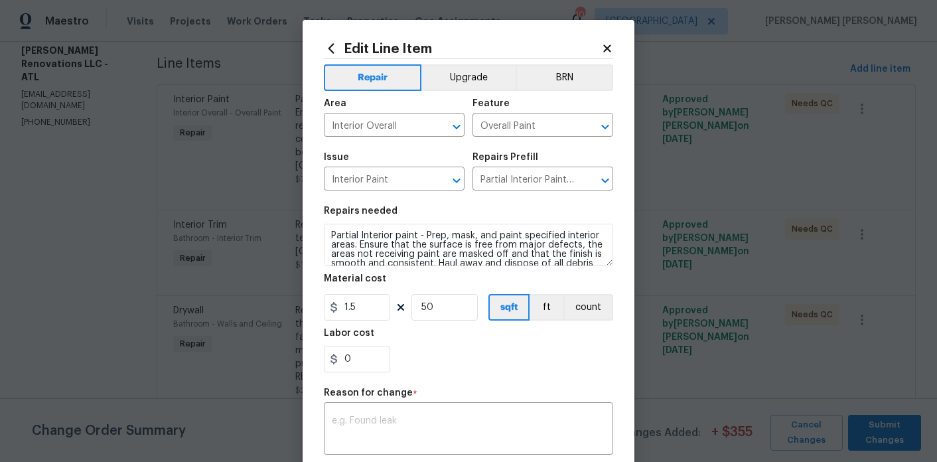
scroll to position [99, 0]
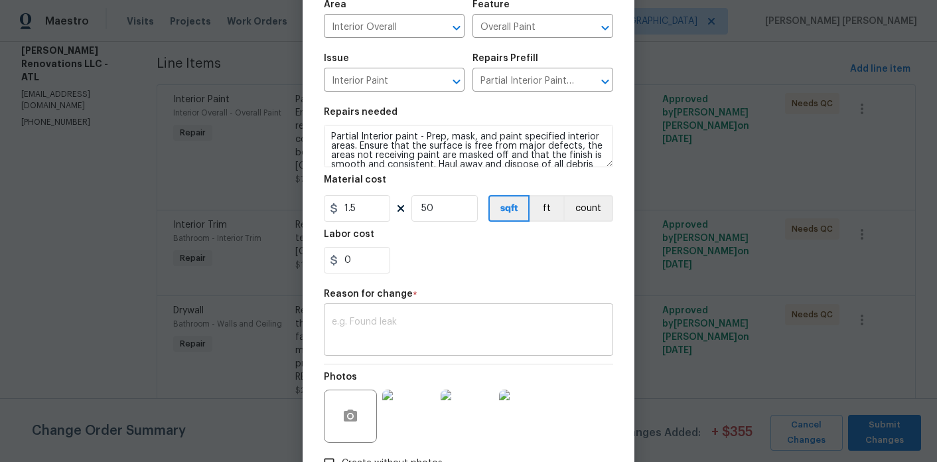
click at [395, 346] on div "x ​" at bounding box center [468, 331] width 289 height 49
paste textarea "$250 total for bathroom paint."
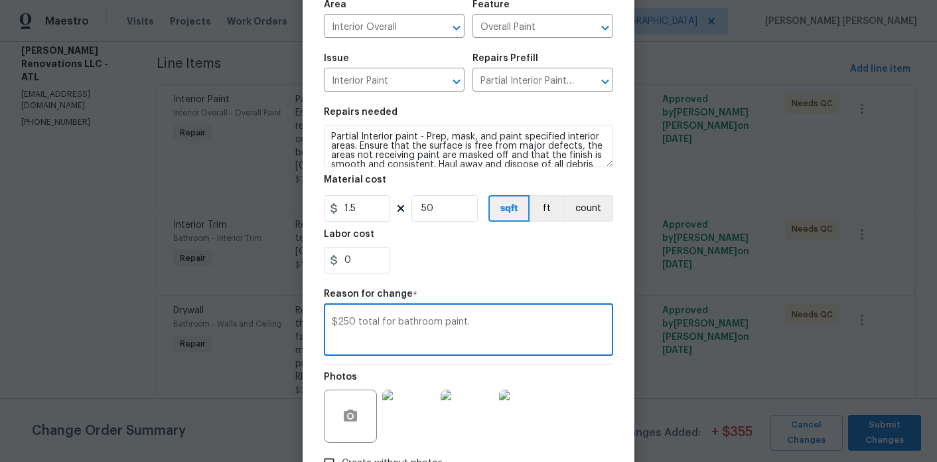
type textarea "$250 total for bathroom paint."
click at [373, 250] on input "0" at bounding box center [357, 260] width 66 height 27
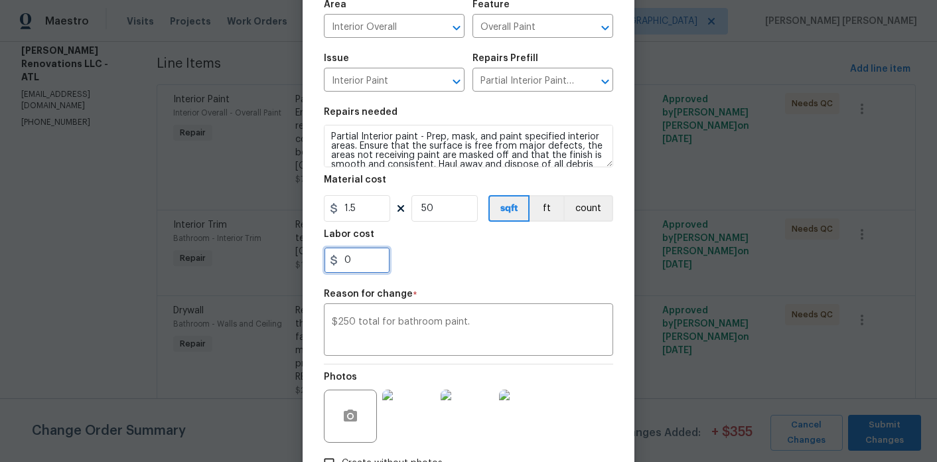
click at [373, 250] on input "0" at bounding box center [357, 260] width 66 height 27
click at [362, 211] on input "1.5" at bounding box center [357, 208] width 66 height 27
type input "250"
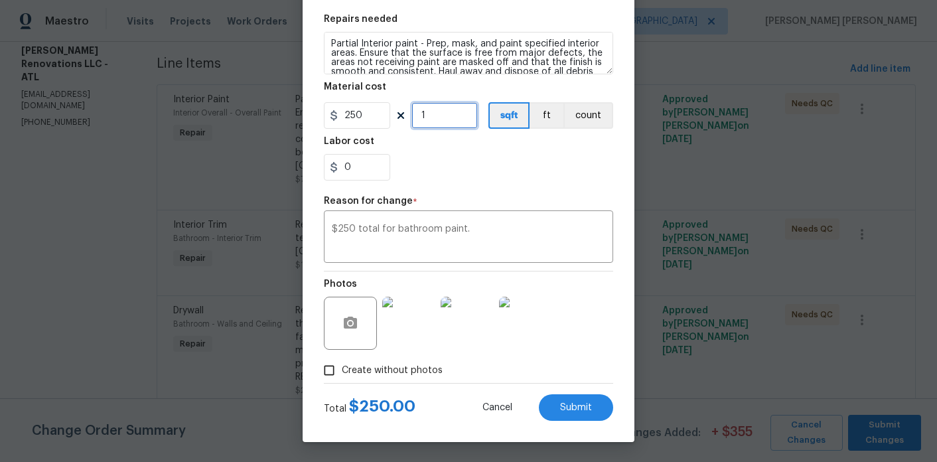
type input "1"
click at [593, 368] on div "Create without photos" at bounding box center [468, 370] width 289 height 25
click at [587, 405] on span "Submit" at bounding box center [576, 408] width 32 height 10
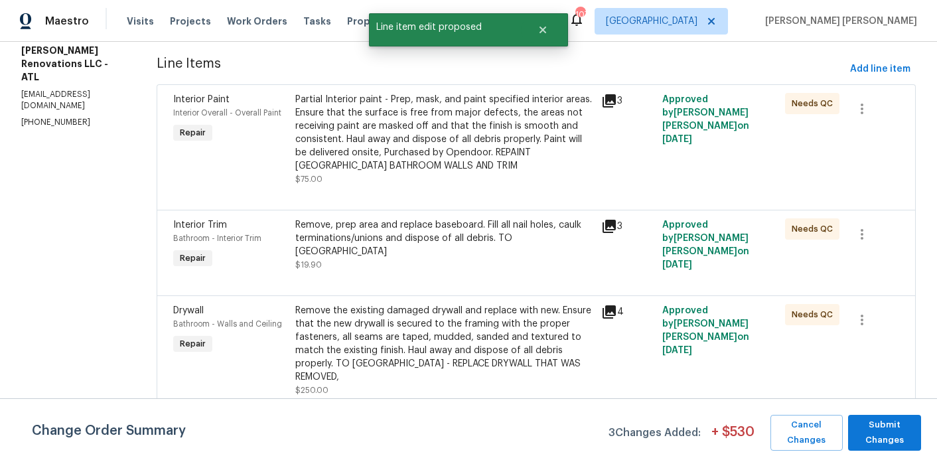
scroll to position [0, 0]
click at [904, 437] on span "Submit Changes" at bounding box center [885, 432] width 60 height 31
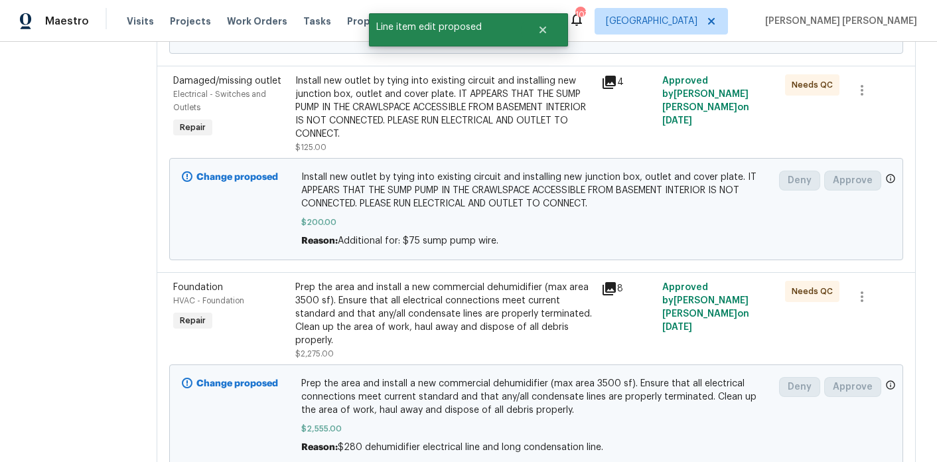
scroll to position [568, 0]
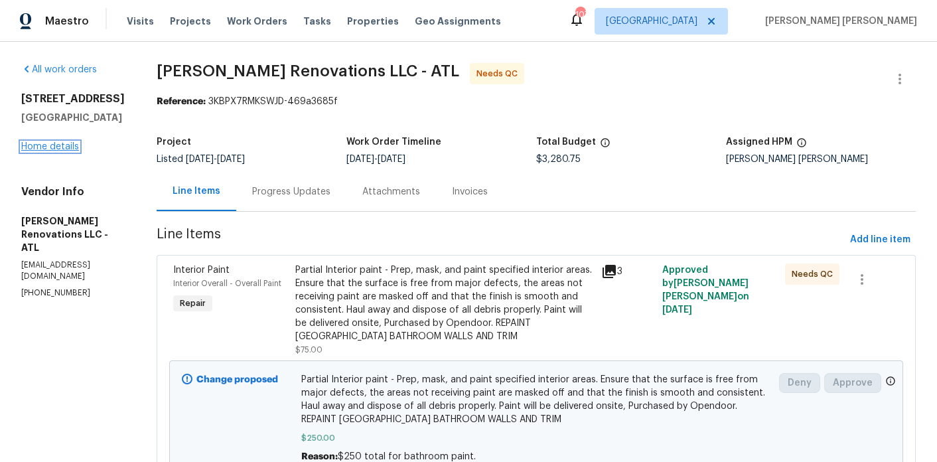
click at [31, 145] on link "Home details" at bounding box center [50, 146] width 58 height 9
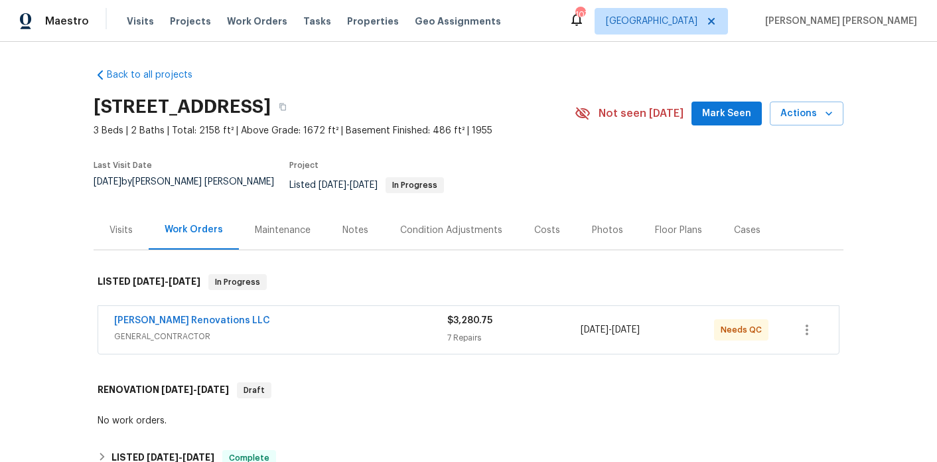
click at [361, 224] on div "Notes" at bounding box center [355, 230] width 26 height 13
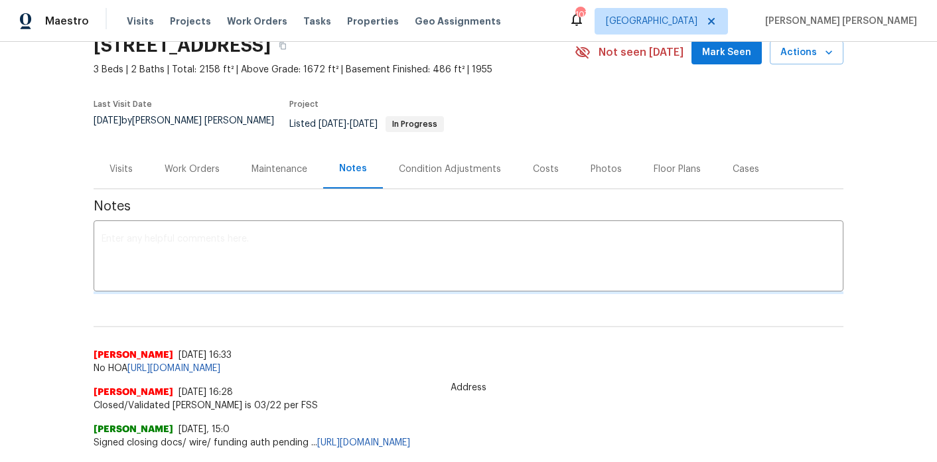
scroll to position [164, 0]
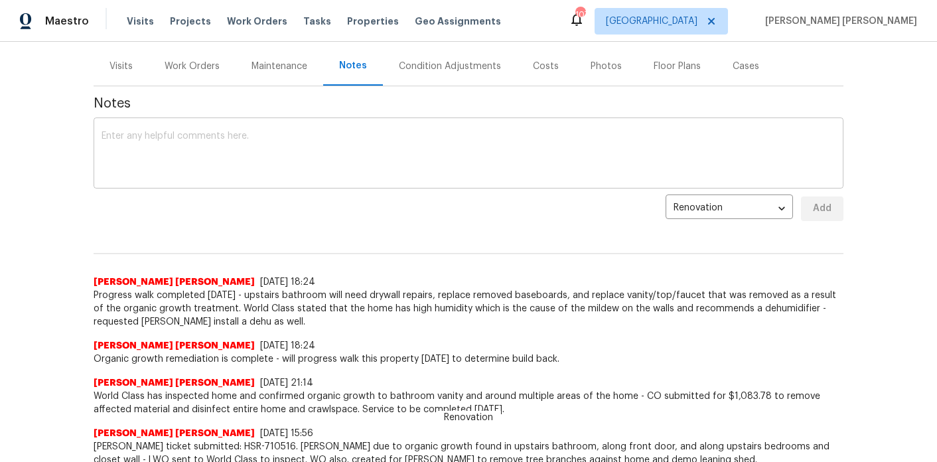
click at [319, 134] on textarea at bounding box center [469, 154] width 734 height 46
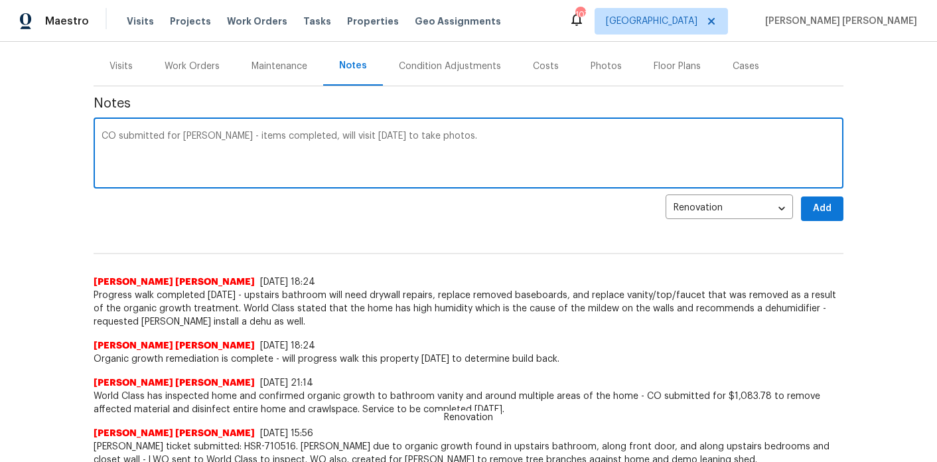
type textarea "CO submitted for [PERSON_NAME] - items completed, will visit [DATE] to take pho…"
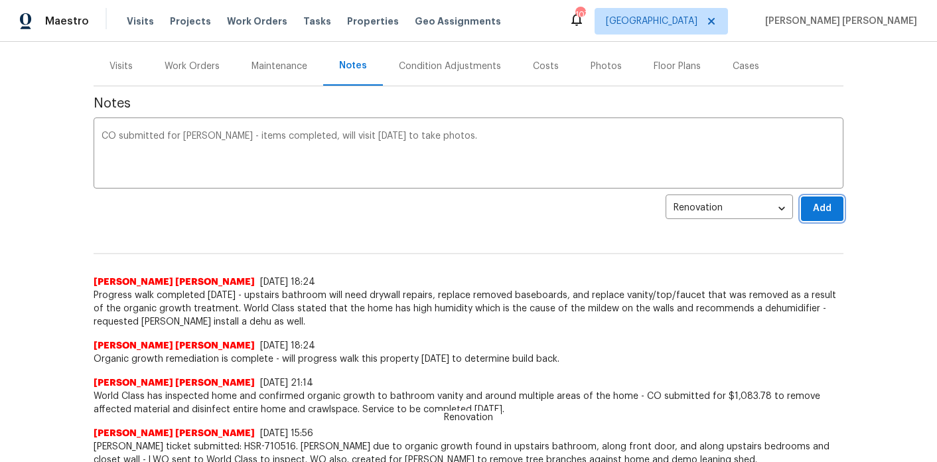
click at [817, 209] on button "Add" at bounding box center [822, 208] width 42 height 25
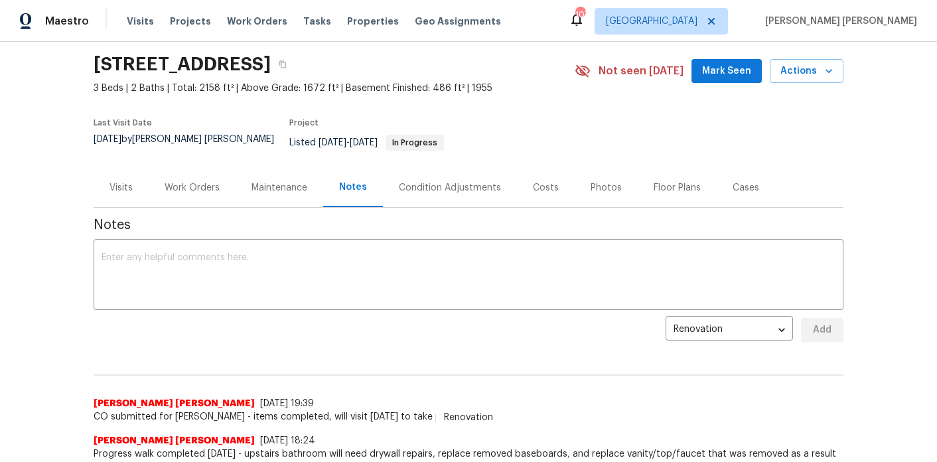
scroll to position [0, 0]
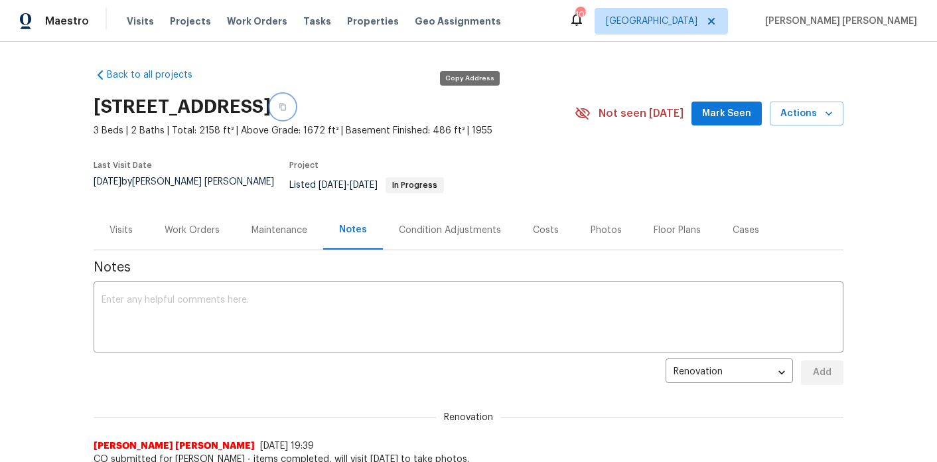
click at [295, 111] on button "button" at bounding box center [283, 107] width 24 height 24
click at [805, 111] on span "Actions" at bounding box center [806, 114] width 52 height 17
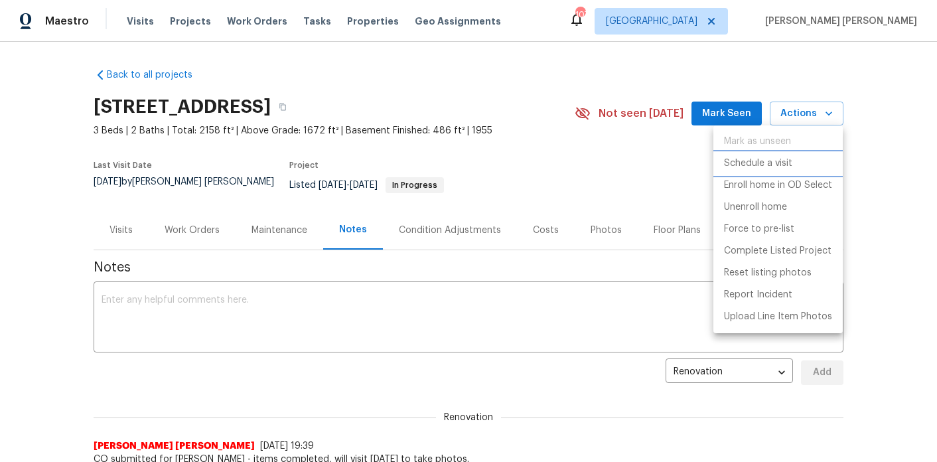
click at [748, 164] on p "Schedule a visit" at bounding box center [758, 164] width 68 height 14
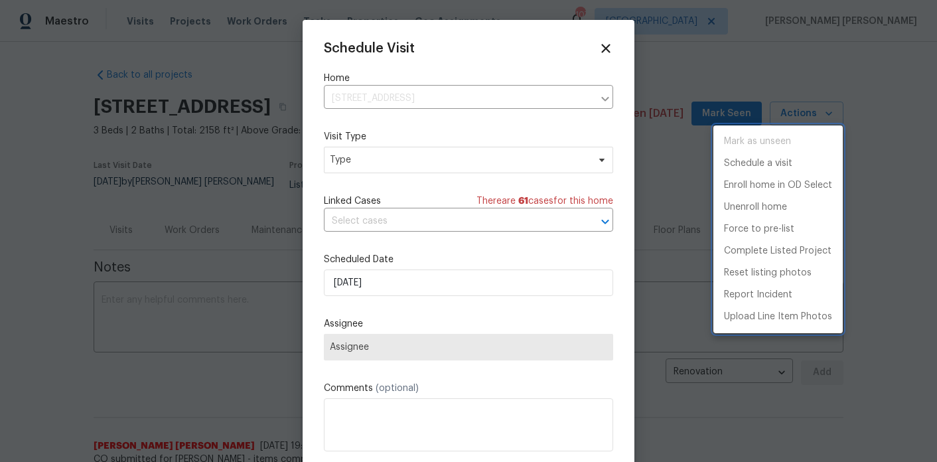
click at [362, 163] on div at bounding box center [468, 231] width 937 height 462
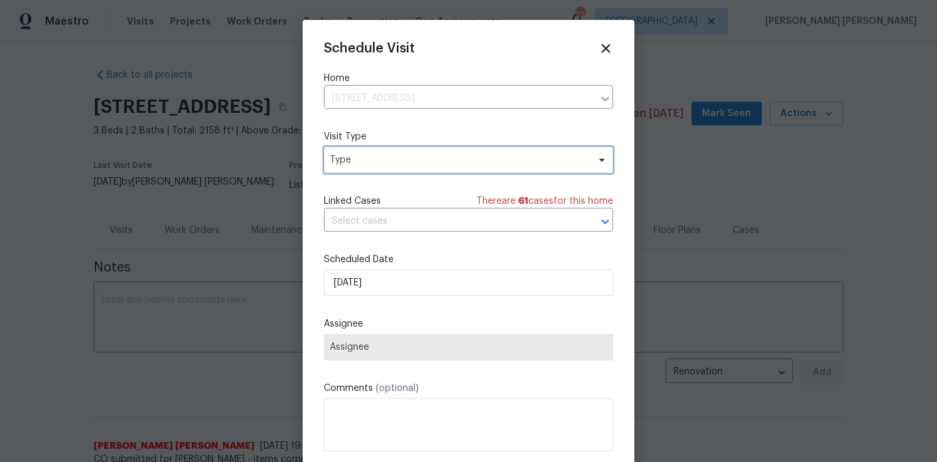
click at [362, 163] on span "Type" at bounding box center [459, 159] width 258 height 13
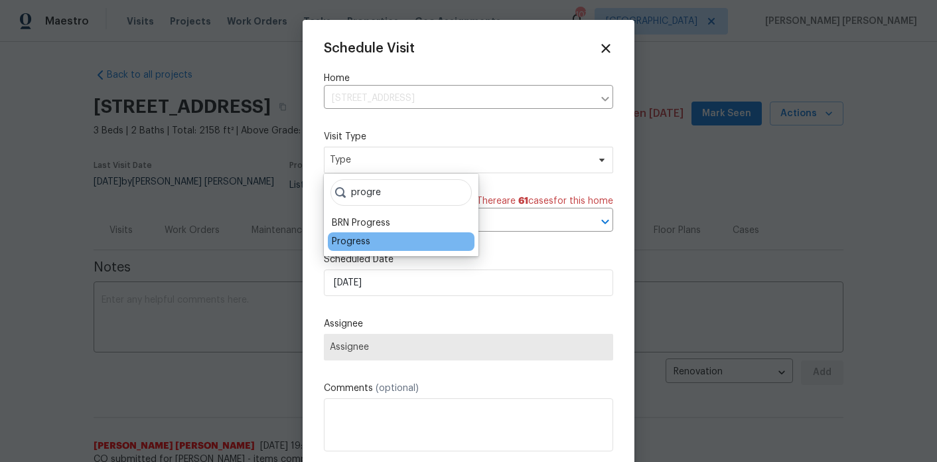
type input "progre"
click at [368, 234] on div "Progress" at bounding box center [401, 241] width 147 height 19
click at [367, 242] on div "Progress" at bounding box center [351, 241] width 38 height 13
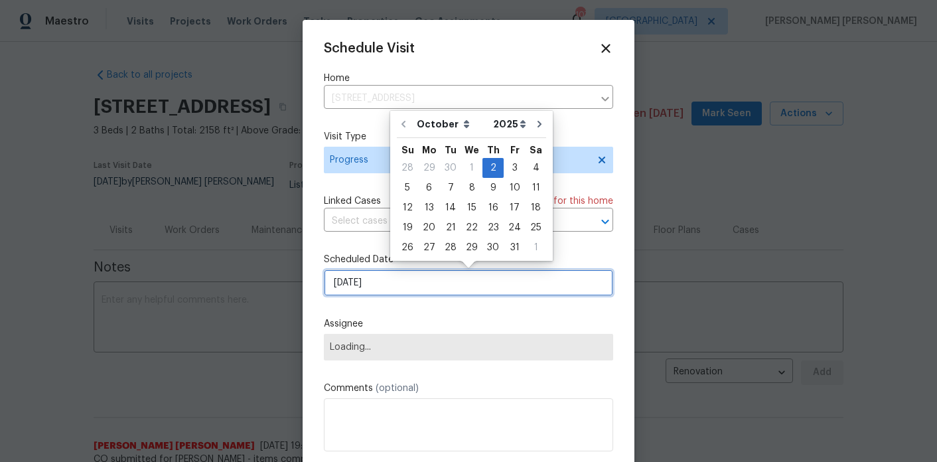
click at [368, 275] on input "10/2/2025" at bounding box center [468, 282] width 289 height 27
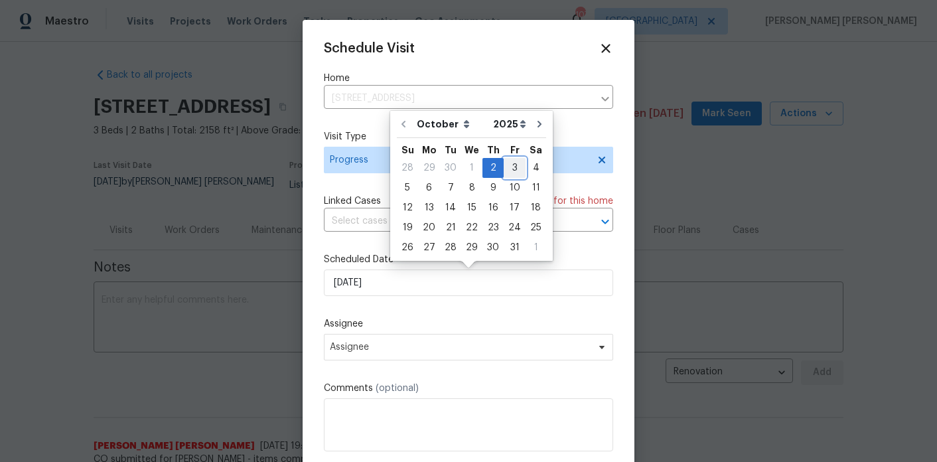
click at [508, 169] on div "3" at bounding box center [515, 168] width 22 height 19
type input "[DATE]"
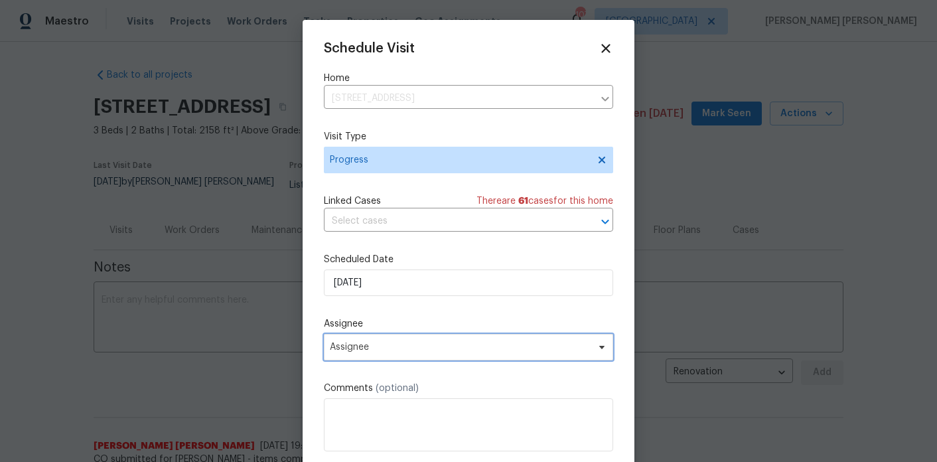
click at [427, 348] on span "Assignee" at bounding box center [460, 347] width 260 height 11
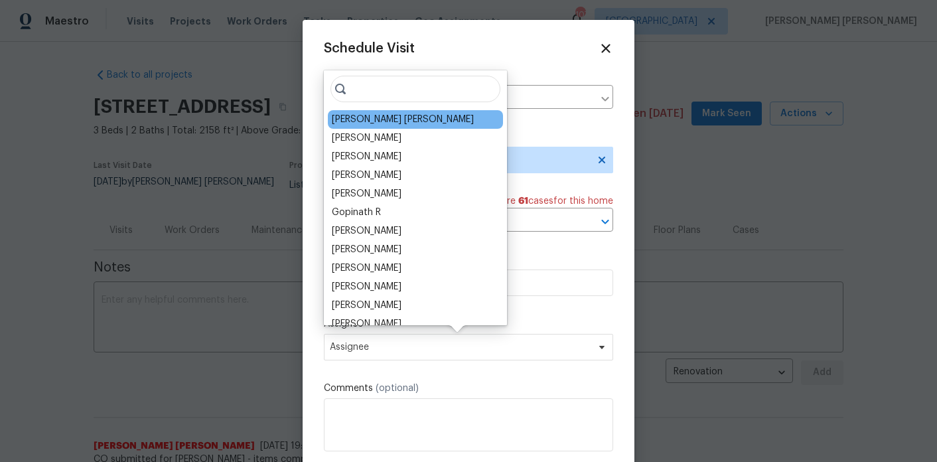
click at [398, 118] on div "[PERSON_NAME] [PERSON_NAME]" at bounding box center [403, 119] width 142 height 13
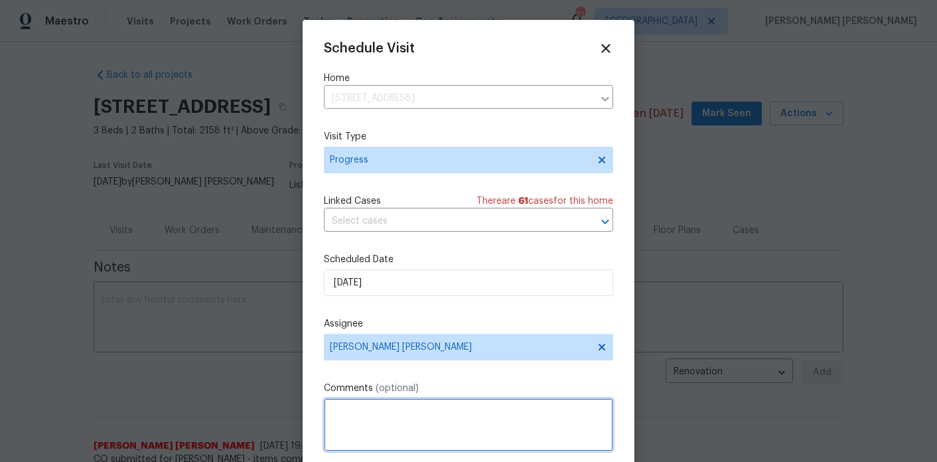
click at [386, 446] on textarea at bounding box center [468, 424] width 289 height 53
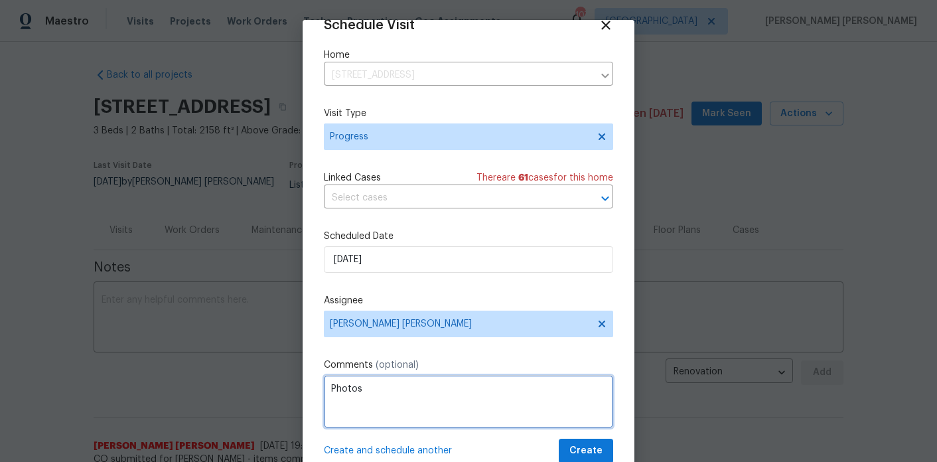
type textarea "Photos"
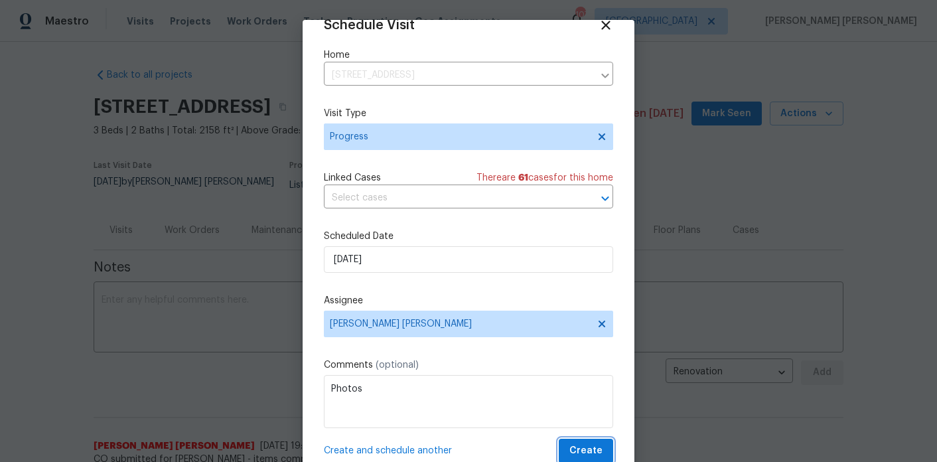
click at [604, 449] on button "Create" at bounding box center [586, 451] width 54 height 25
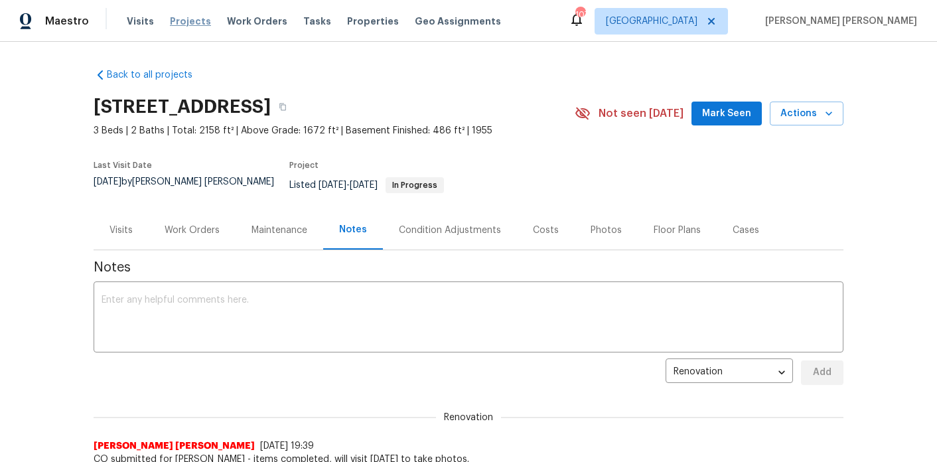
click at [188, 20] on span "Projects" at bounding box center [190, 21] width 41 height 13
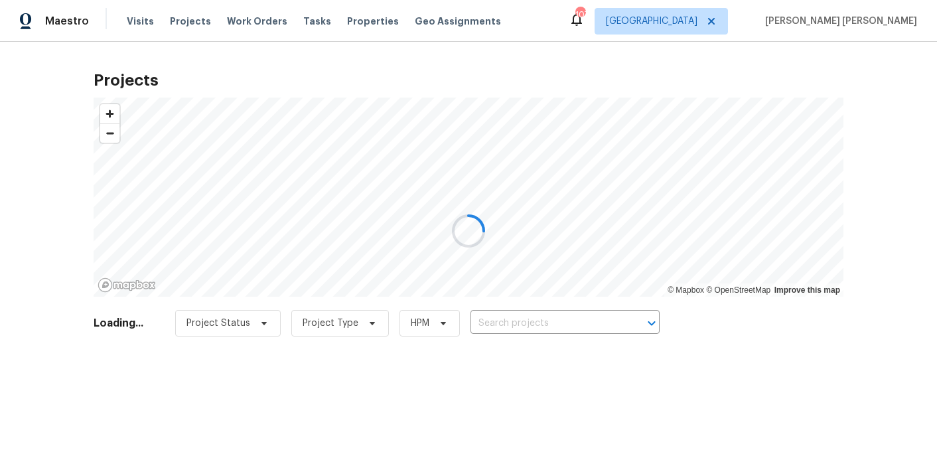
click at [559, 320] on div at bounding box center [468, 231] width 937 height 462
click at [536, 328] on div at bounding box center [468, 231] width 937 height 462
click at [518, 324] on div at bounding box center [468, 231] width 937 height 462
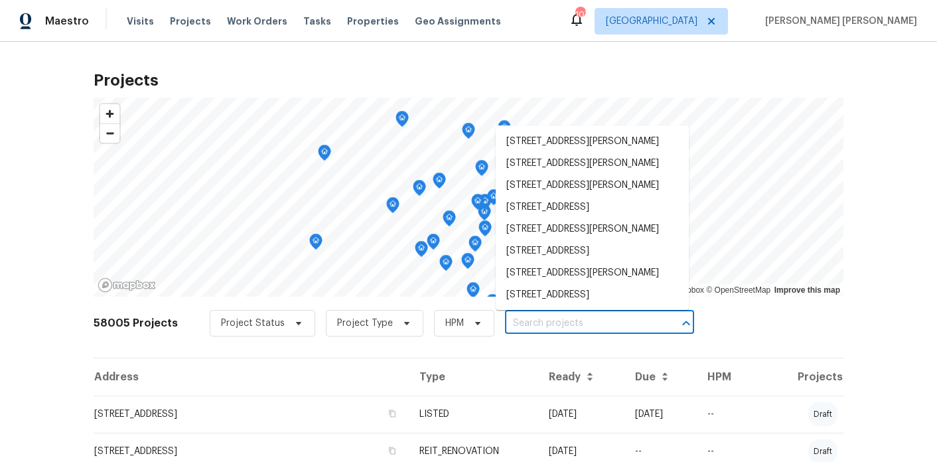
click at [519, 322] on input "text" at bounding box center [581, 323] width 152 height 21
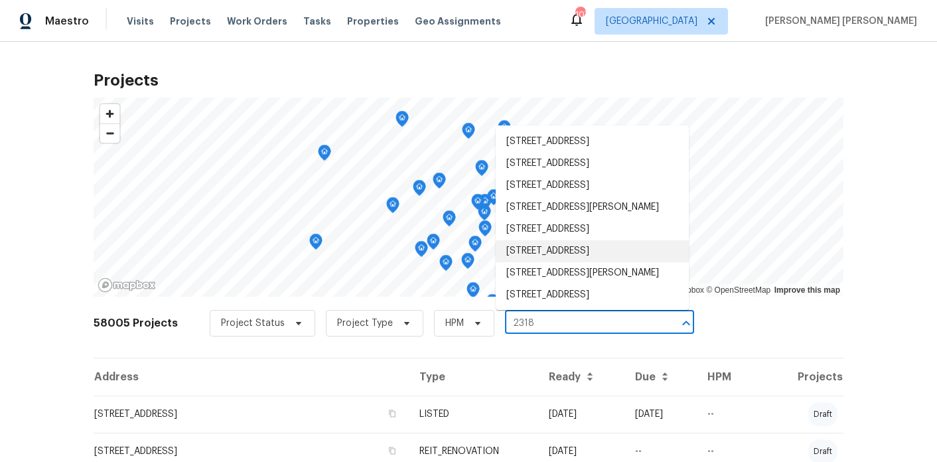
type input "2318 f"
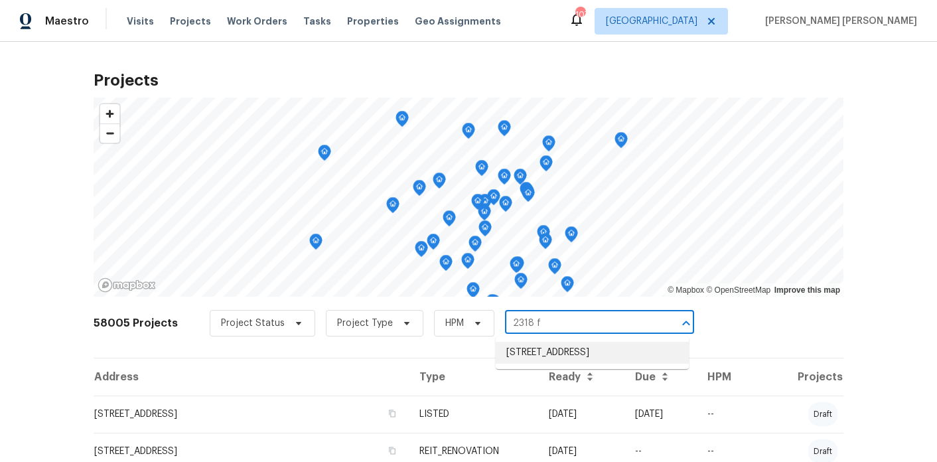
click at [553, 354] on li "[STREET_ADDRESS]" at bounding box center [592, 353] width 193 height 22
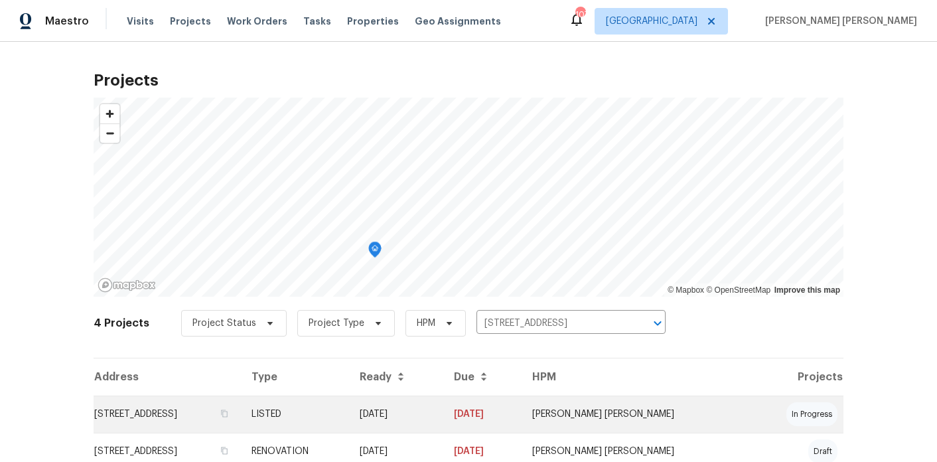
click at [208, 415] on td "[STREET_ADDRESS]" at bounding box center [167, 413] width 147 height 37
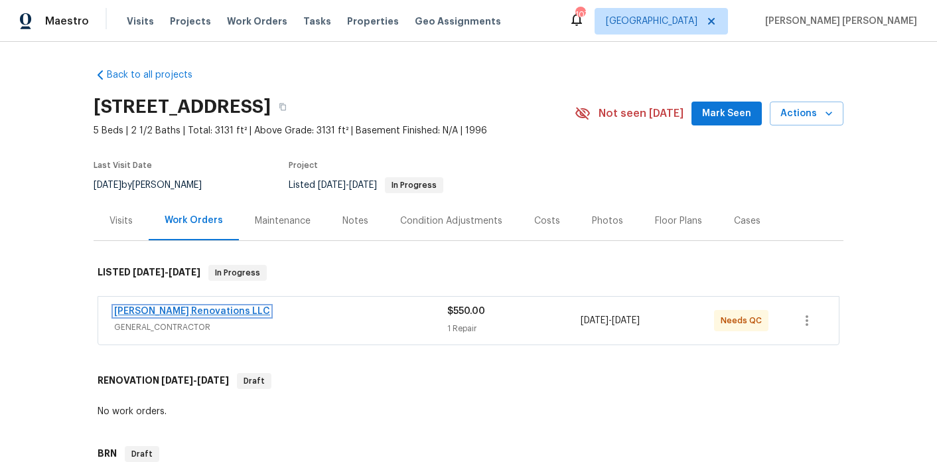
click at [182, 311] on link "[PERSON_NAME] Renovations LLC" at bounding box center [192, 311] width 156 height 9
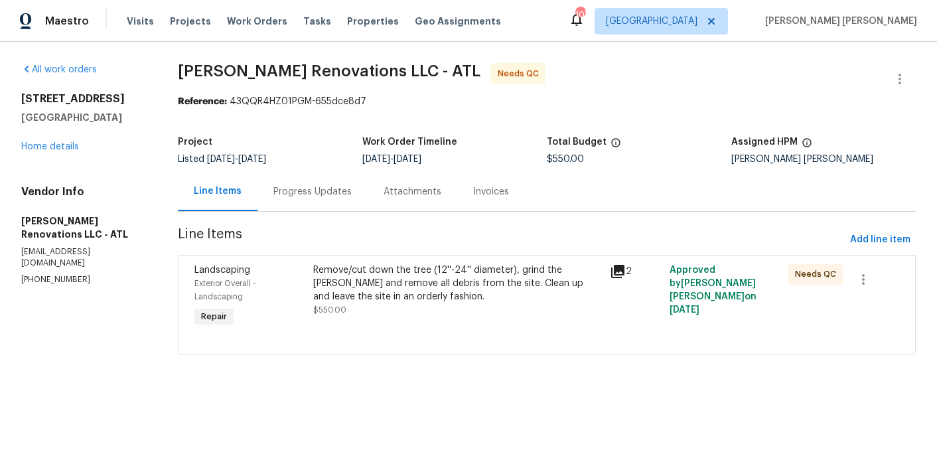
click at [317, 201] on div "Progress Updates" at bounding box center [312, 191] width 110 height 39
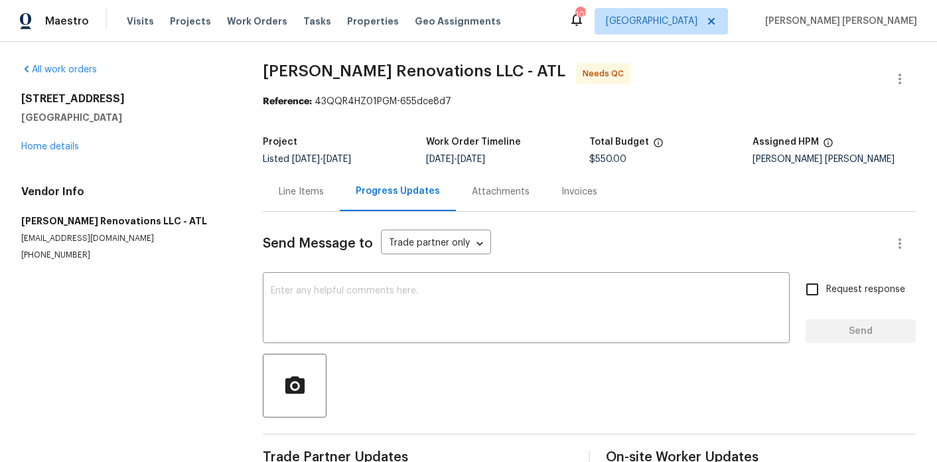
scroll to position [31, 0]
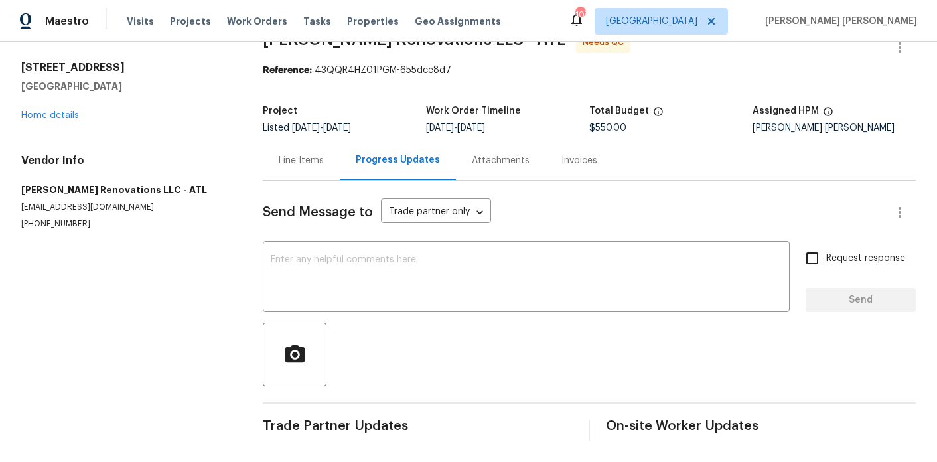
click at [305, 151] on div "Line Items" at bounding box center [301, 160] width 77 height 39
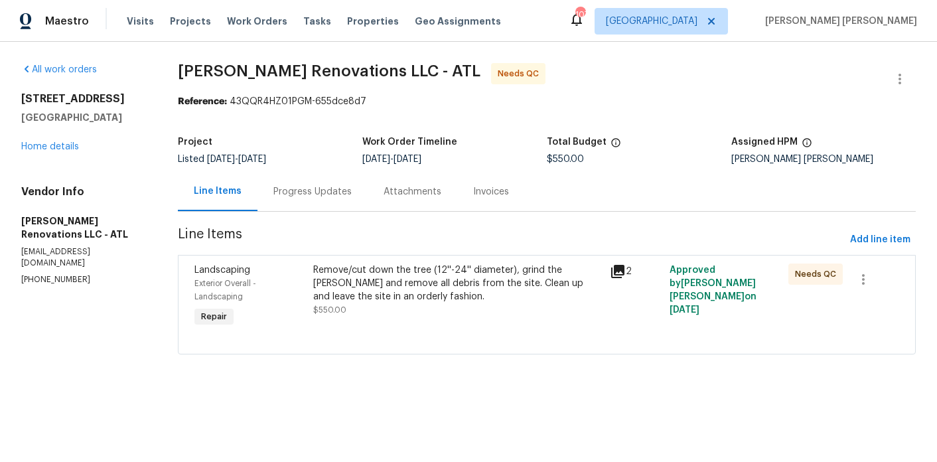
click at [374, 299] on div "Remove/cut down the tree (12''-24'' diameter), grind the [PERSON_NAME] and remo…" at bounding box center [457, 283] width 289 height 40
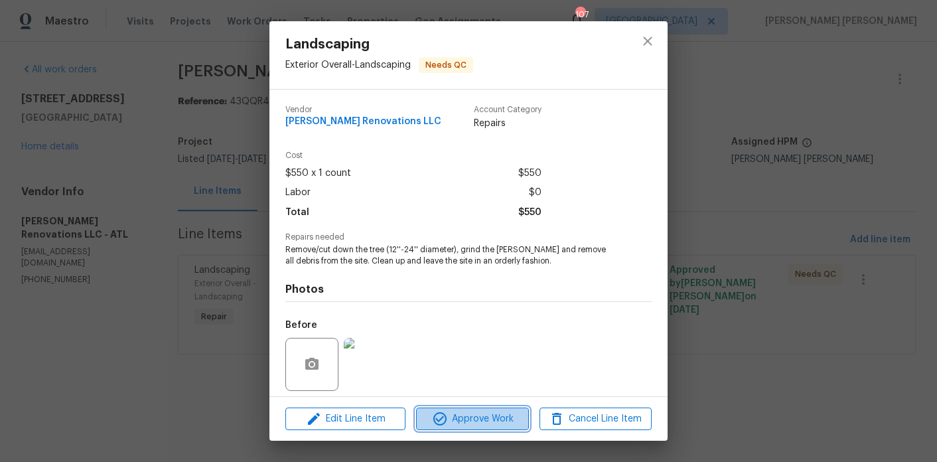
click at [489, 423] on span "Approve Work" at bounding box center [472, 419] width 104 height 17
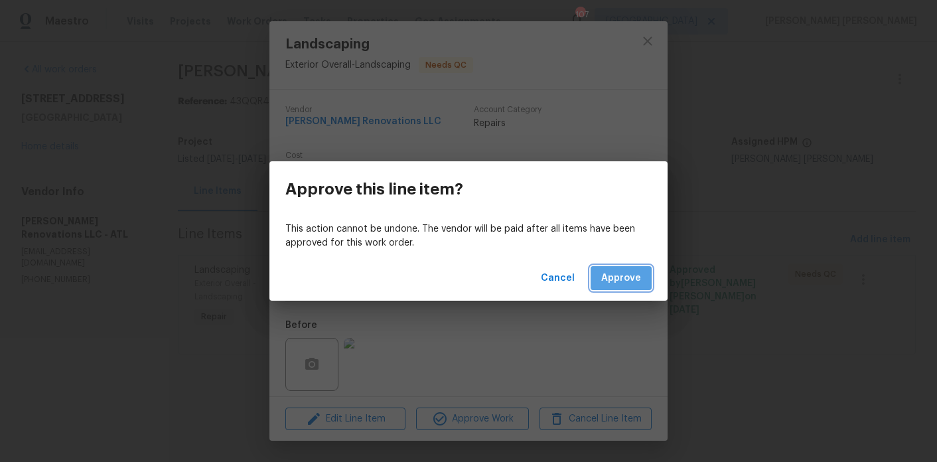
click at [636, 286] on span "Approve" at bounding box center [621, 278] width 40 height 17
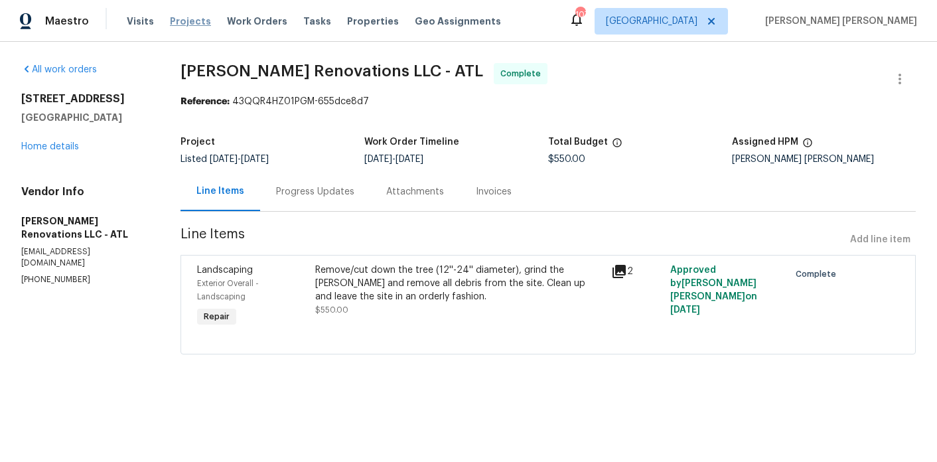
click at [192, 20] on span "Projects" at bounding box center [190, 21] width 41 height 13
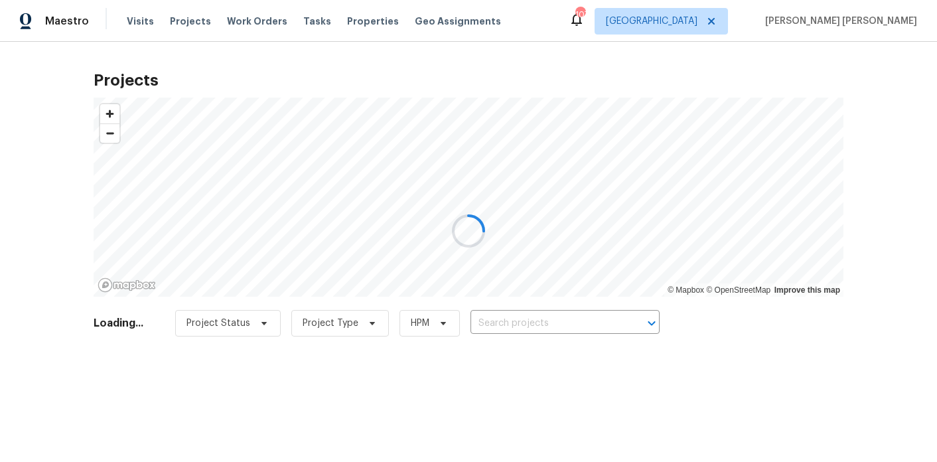
click at [536, 330] on div at bounding box center [468, 231] width 937 height 462
click at [538, 326] on div at bounding box center [468, 231] width 937 height 462
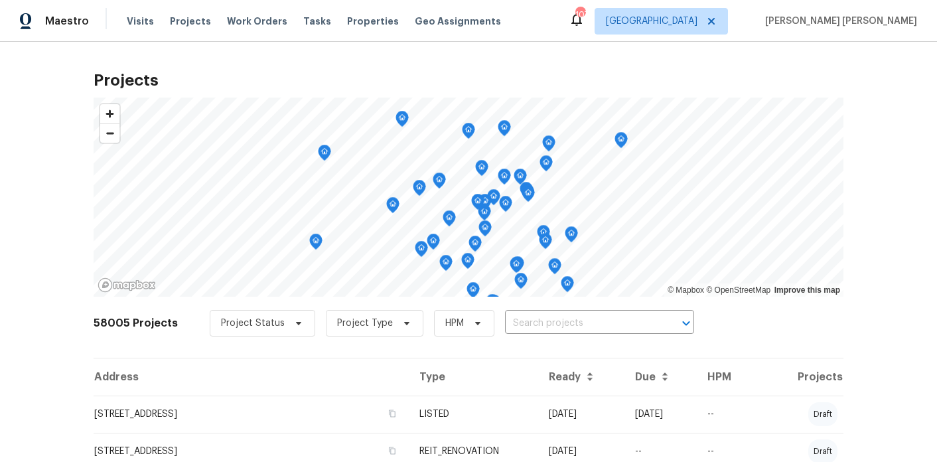
click at [538, 326] on input "text" at bounding box center [581, 323] width 152 height 21
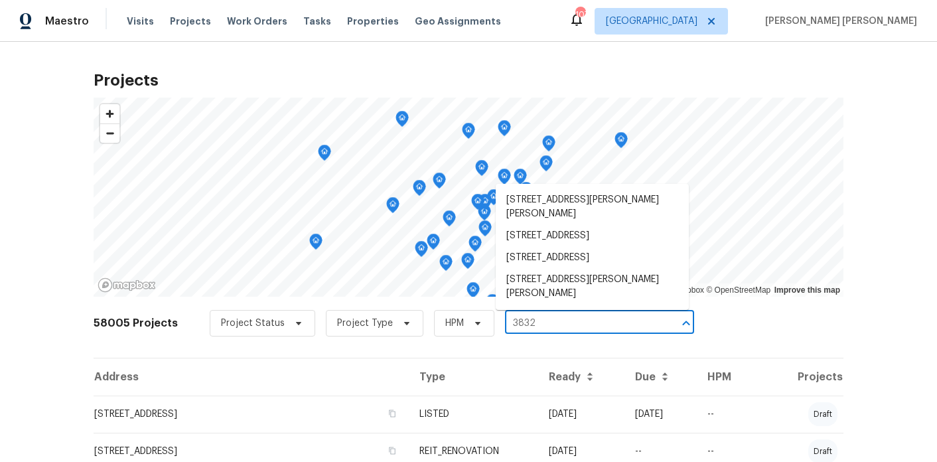
type input "3832"
click at [561, 263] on li "[STREET_ADDRESS]" at bounding box center [592, 258] width 193 height 22
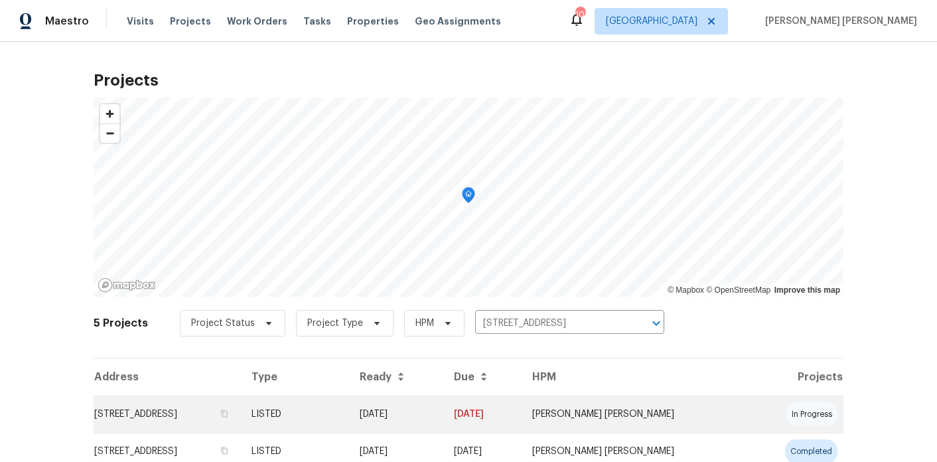
click at [177, 412] on td "[STREET_ADDRESS]" at bounding box center [167, 413] width 147 height 37
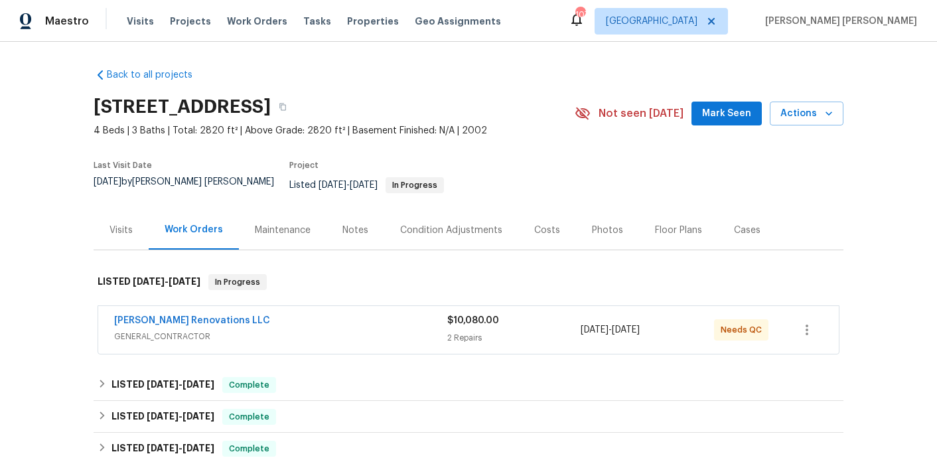
click at [342, 225] on div "Notes" at bounding box center [355, 230] width 26 height 13
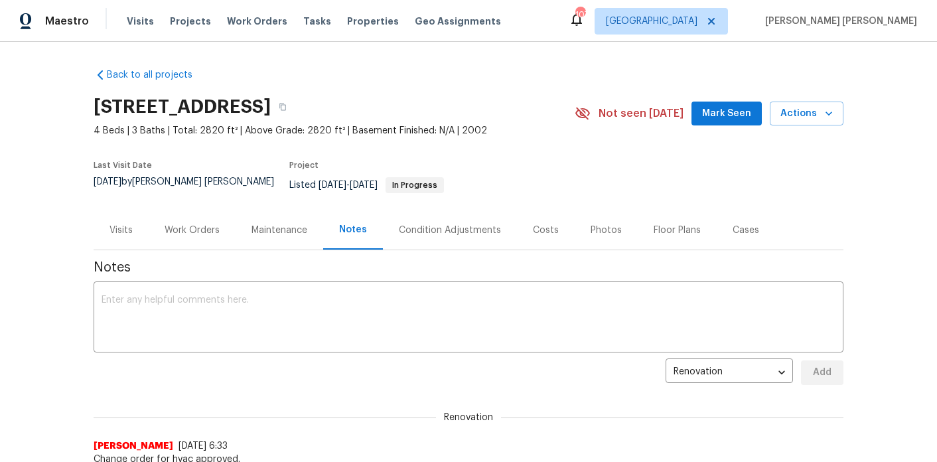
scroll to position [137, 0]
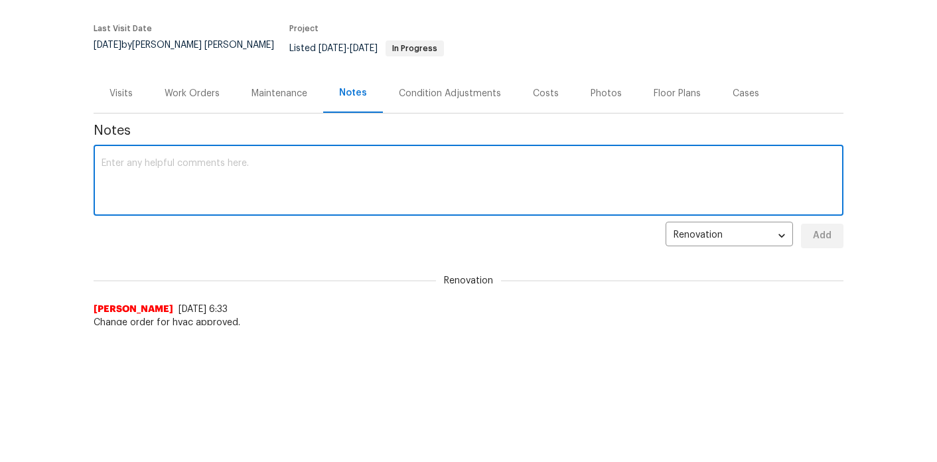
click at [297, 175] on textarea at bounding box center [469, 182] width 734 height 46
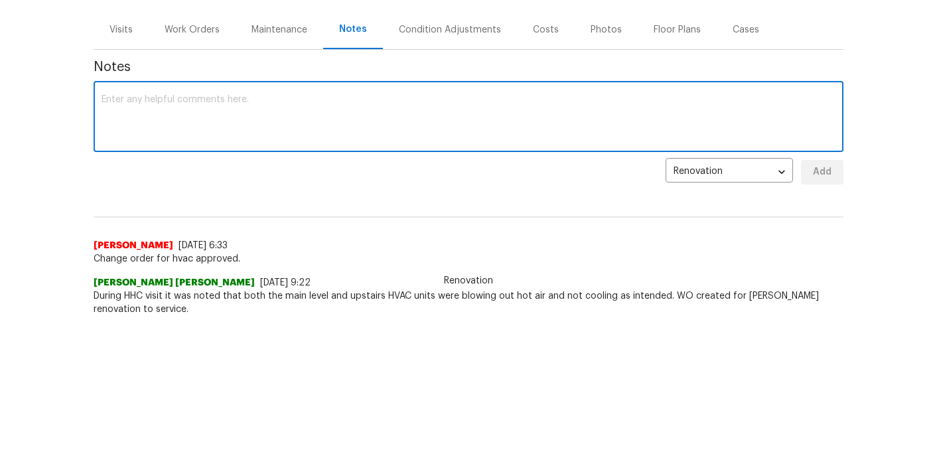
scroll to position [89, 0]
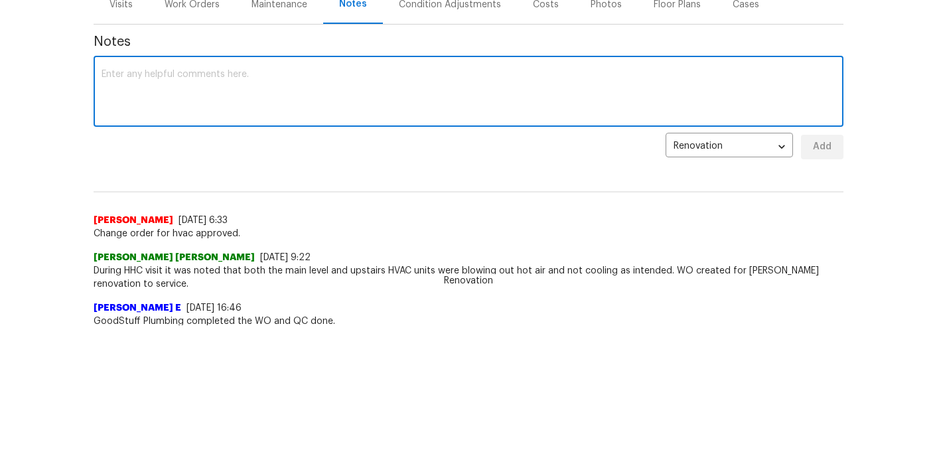
click at [272, 86] on textarea at bounding box center [469, 93] width 734 height 46
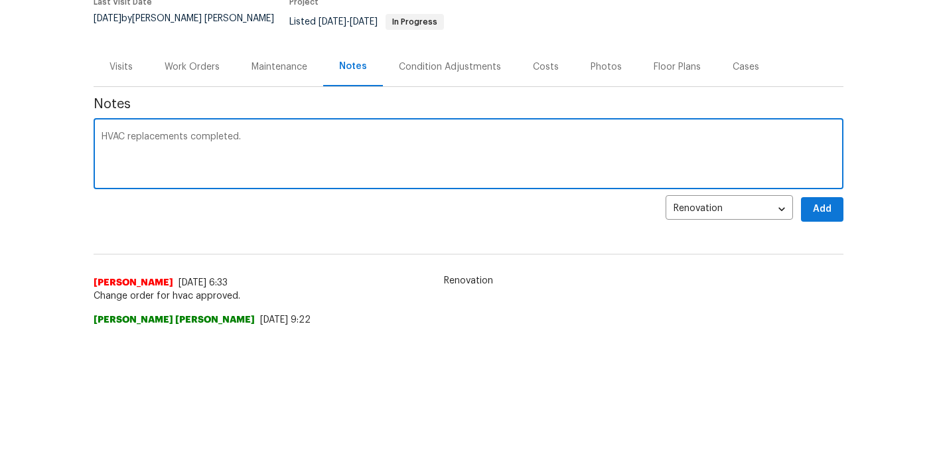
scroll to position [0, 0]
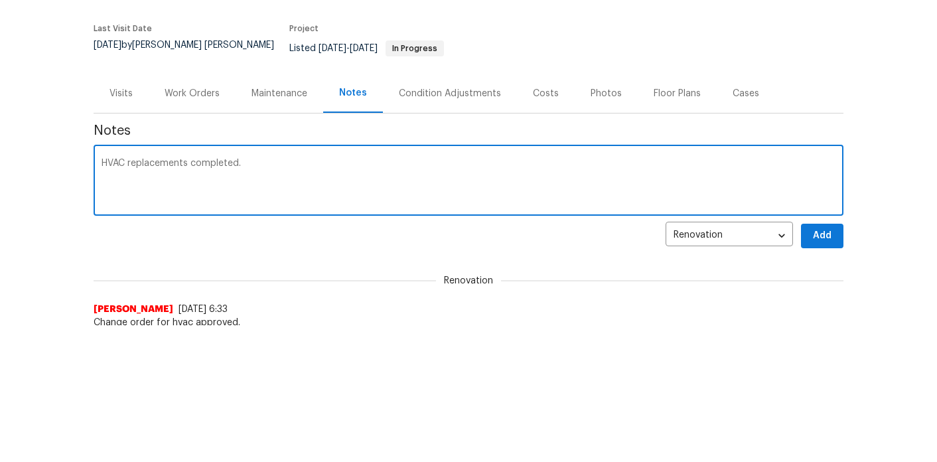
type textarea "HVAC replacements completed."
click at [188, 75] on div "Work Orders" at bounding box center [192, 93] width 87 height 39
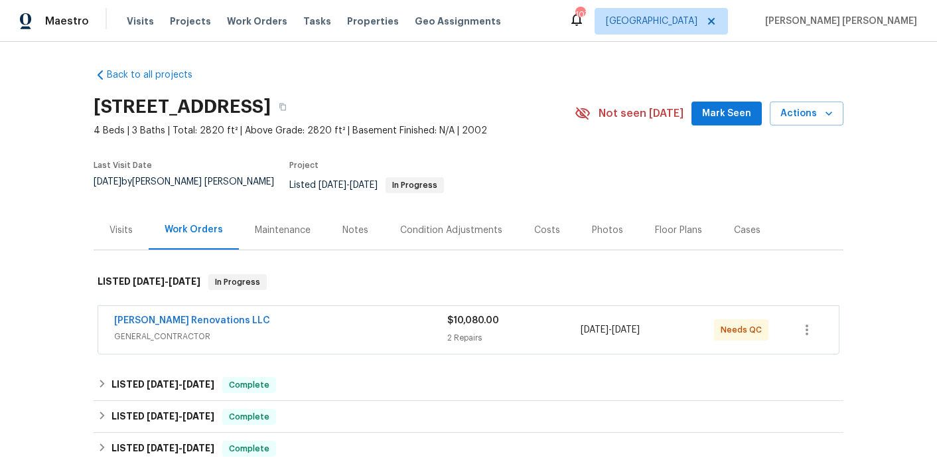
scroll to position [5, 0]
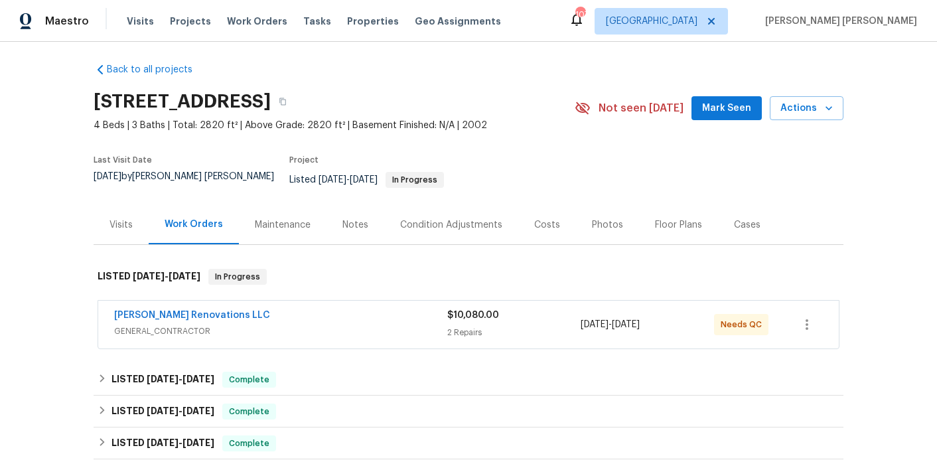
click at [165, 324] on span "GENERAL_CONTRACTOR" at bounding box center [280, 330] width 333 height 13
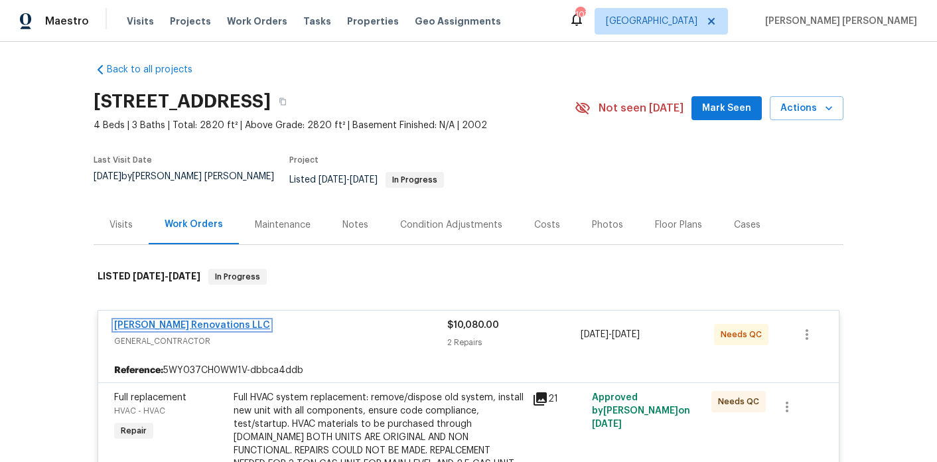
click at [195, 321] on link "[PERSON_NAME] Renovations LLC" at bounding box center [192, 325] width 156 height 9
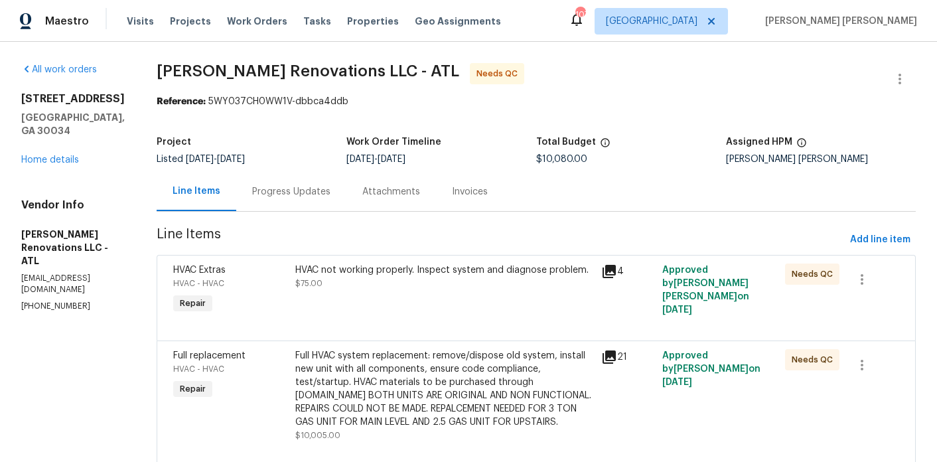
click at [355, 295] on div "HVAC not working properly. Inspect system and diagnose problem. $75.00" at bounding box center [444, 289] width 306 height 61
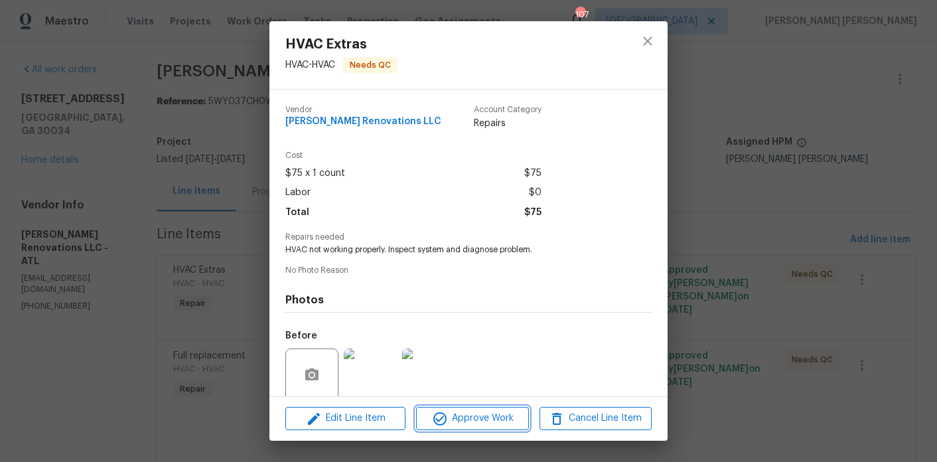
click at [470, 421] on span "Approve Work" at bounding box center [472, 418] width 104 height 17
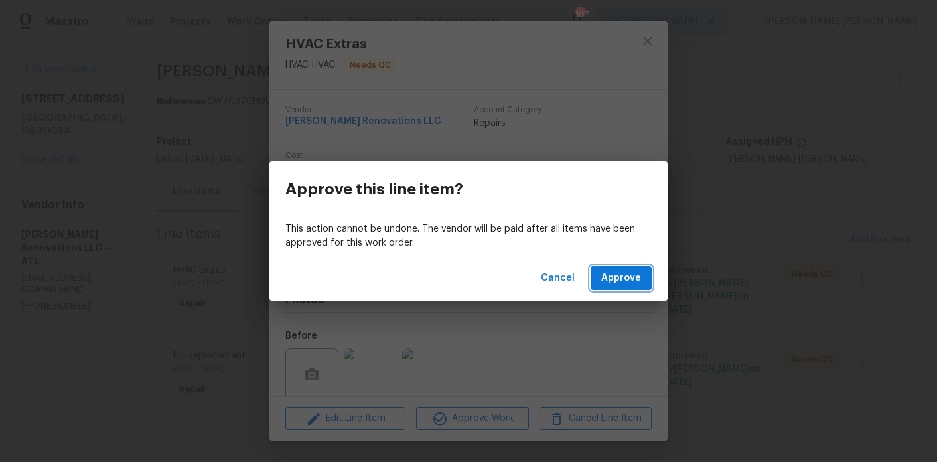
click at [634, 273] on span "Approve" at bounding box center [621, 278] width 40 height 17
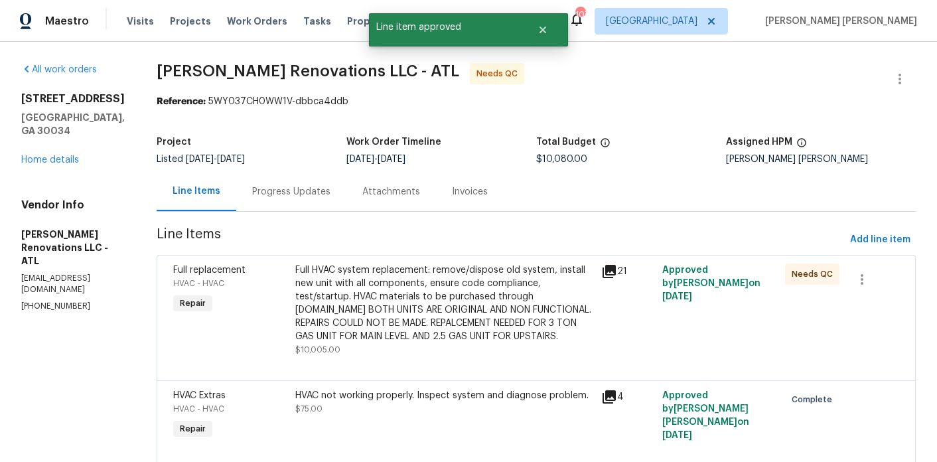
click at [413, 297] on div "Full HVAC system replacement: remove/dispose old system, install new unit with …" at bounding box center [444, 303] width 298 height 80
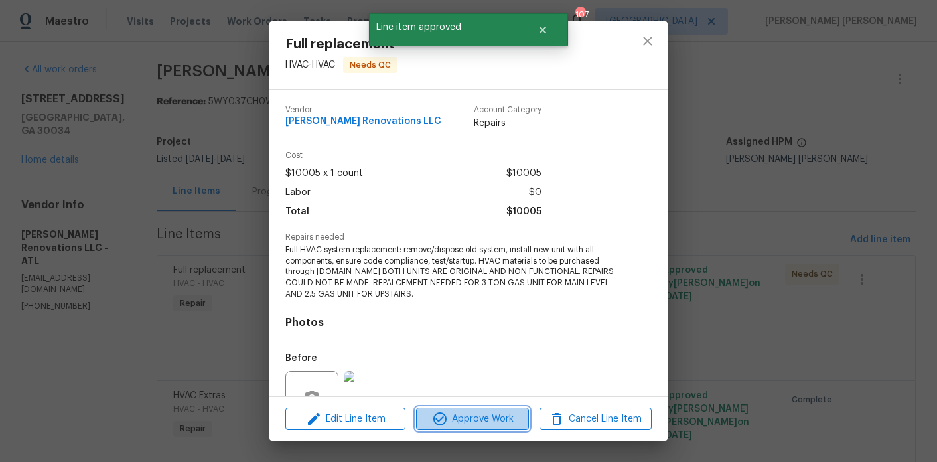
click at [470, 407] on button "Approve Work" at bounding box center [472, 418] width 112 height 23
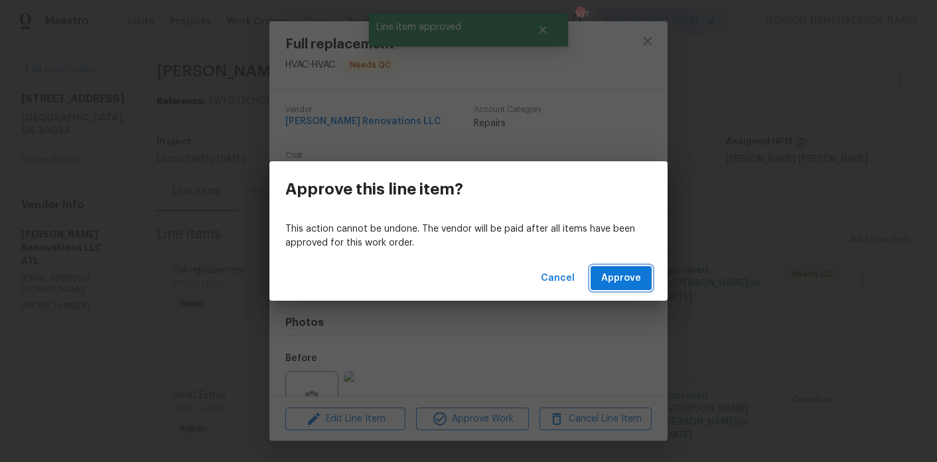
click at [625, 269] on button "Approve" at bounding box center [621, 278] width 61 height 25
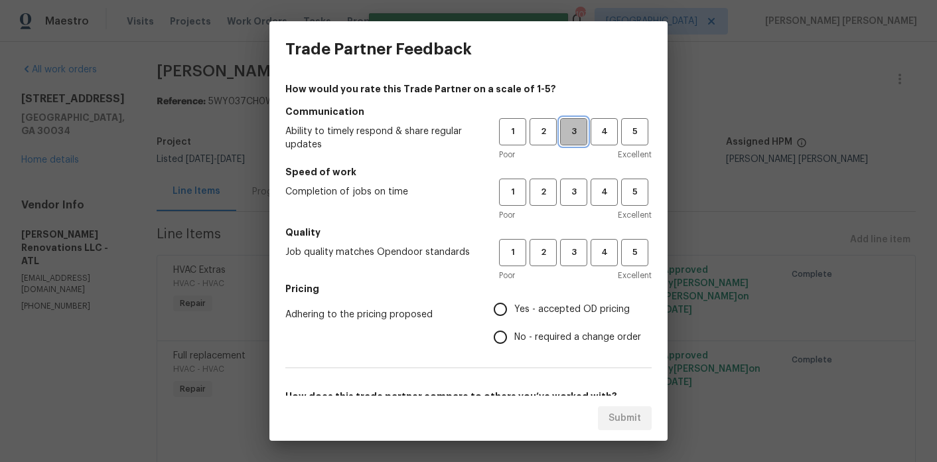
click at [573, 138] on span "3" at bounding box center [573, 131] width 25 height 15
click at [573, 191] on span "3" at bounding box center [573, 191] width 25 height 15
click at [573, 257] on span "3" at bounding box center [573, 252] width 25 height 15
click at [541, 314] on span "Yes - accepted OD pricing" at bounding box center [571, 310] width 115 height 14
click at [514, 314] on input "Yes - accepted OD pricing" at bounding box center [500, 309] width 28 height 28
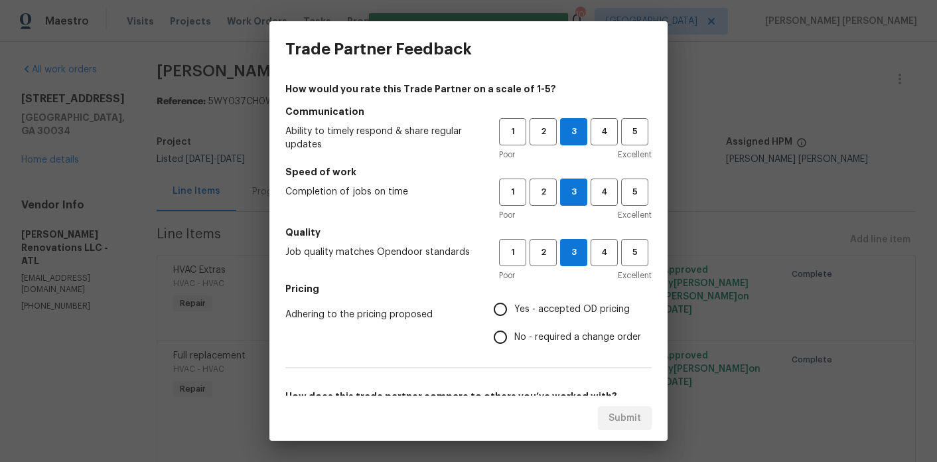
radio input "true"
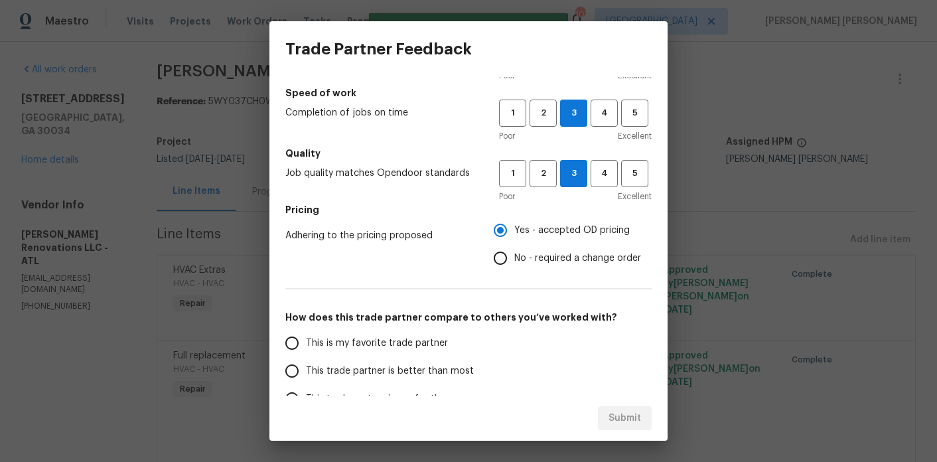
scroll to position [173, 0]
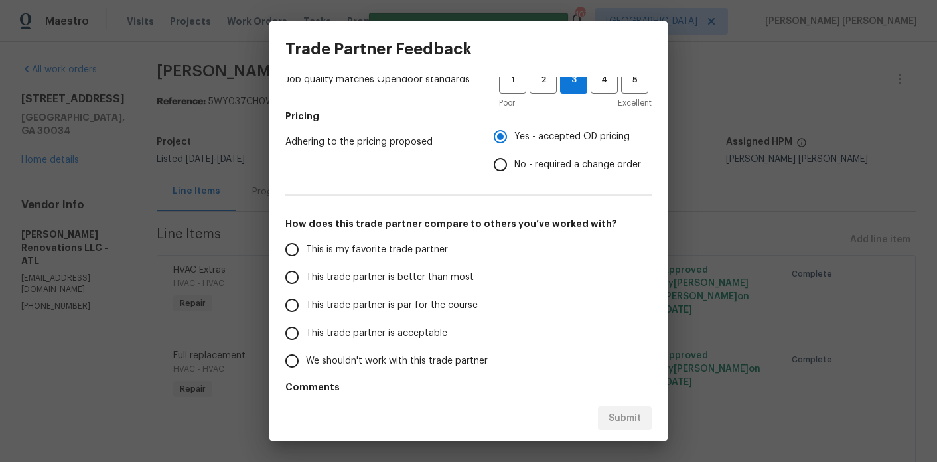
click at [395, 276] on span "This trade partner is better than most" at bounding box center [390, 278] width 168 height 14
click at [306, 276] on input "This trade partner is better than most" at bounding box center [292, 277] width 28 height 28
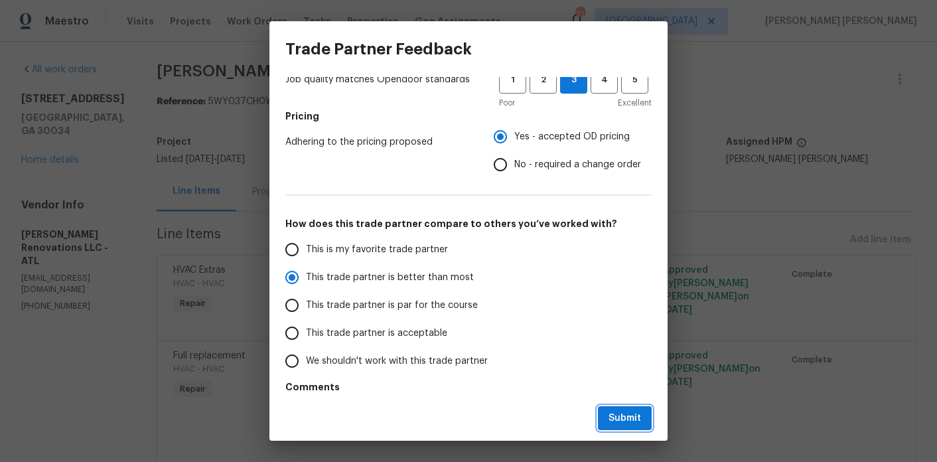
click at [636, 421] on span "Submit" at bounding box center [624, 418] width 33 height 17
radio input "true"
radio input "false"
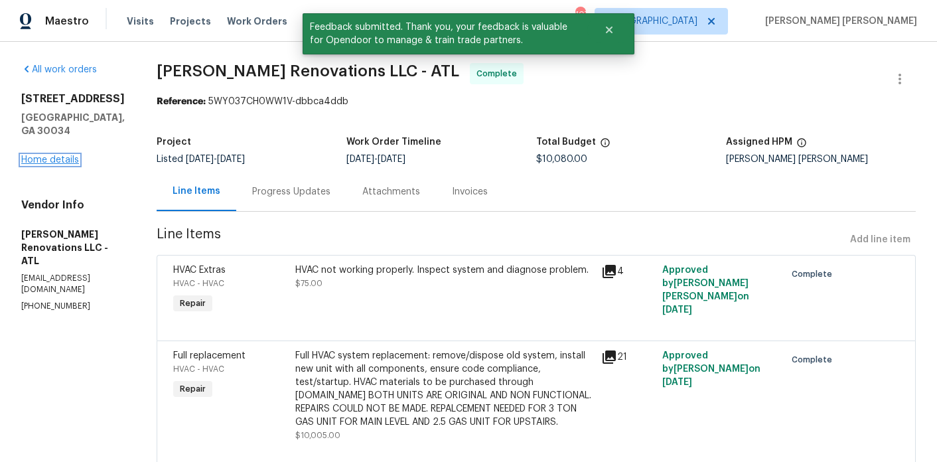
click at [44, 159] on link "Home details" at bounding box center [50, 159] width 58 height 9
